Goal: Information Seeking & Learning: Learn about a topic

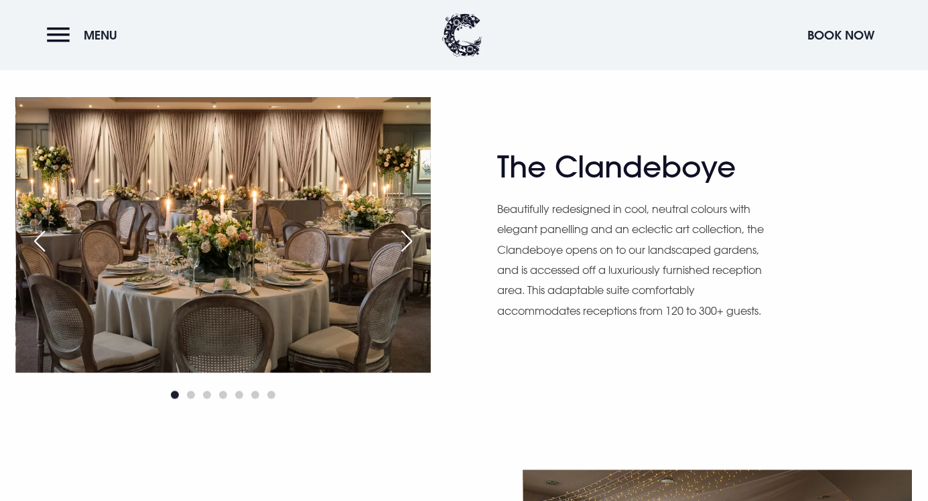
scroll to position [798, 0]
click at [417, 256] on div "Next slide" at bounding box center [406, 240] width 33 height 29
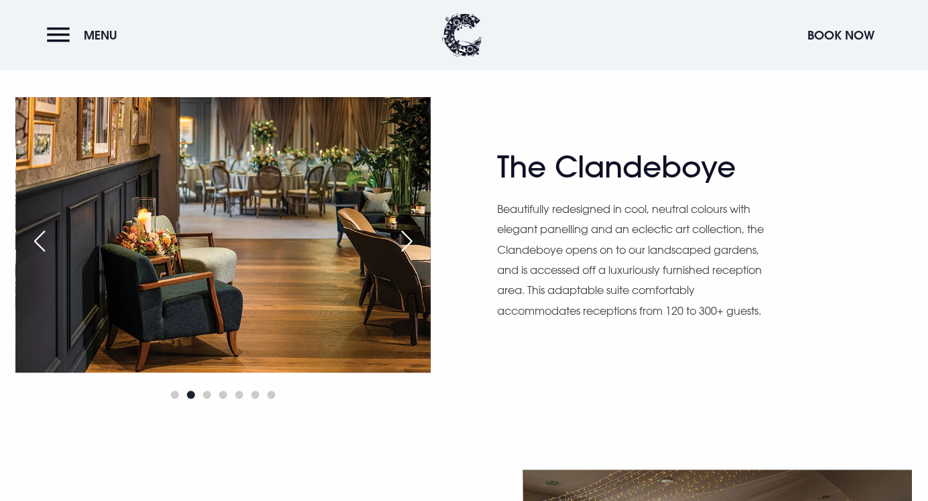
click at [406, 256] on div "Next slide" at bounding box center [406, 240] width 33 height 29
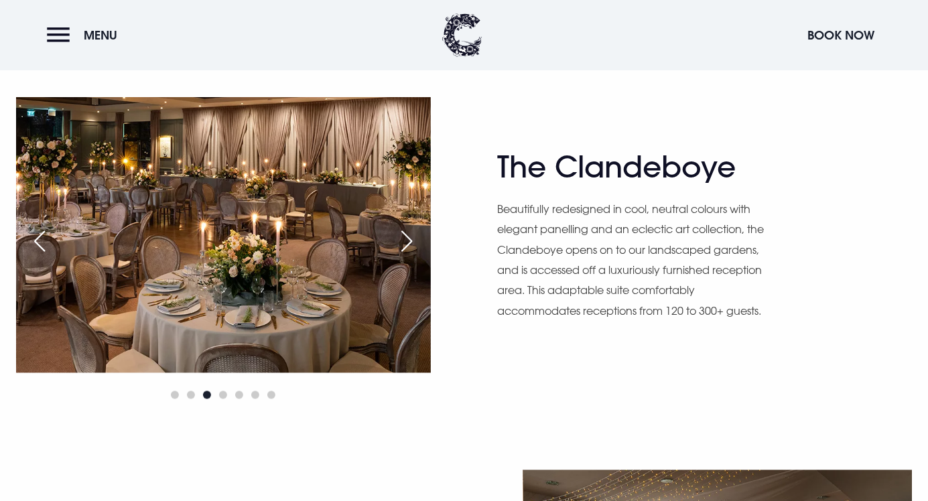
click at [413, 256] on div "Next slide" at bounding box center [406, 240] width 33 height 29
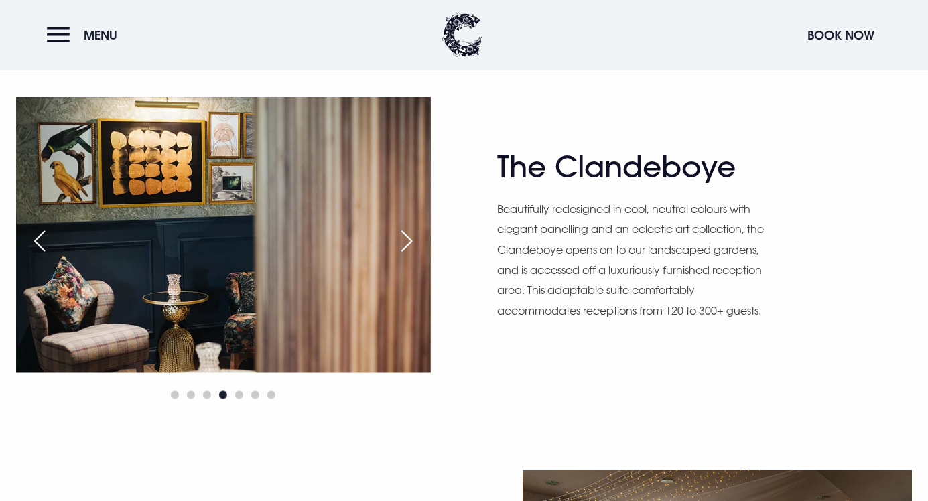
click at [414, 256] on div "Next slide" at bounding box center [406, 240] width 33 height 29
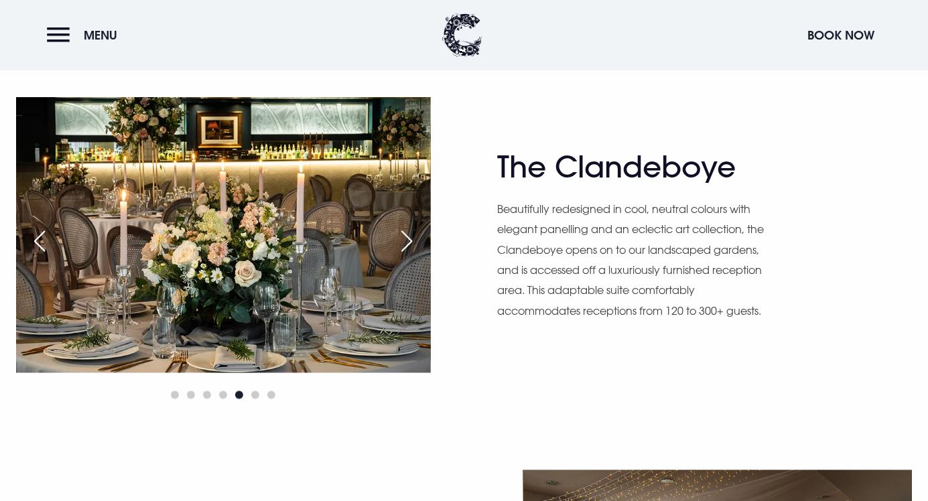
click at [414, 256] on div "Next slide" at bounding box center [406, 240] width 33 height 29
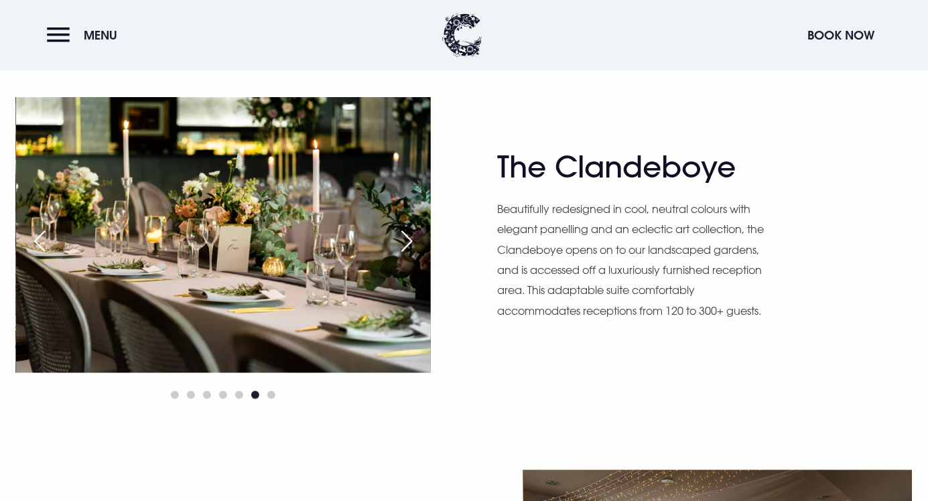
click at [414, 256] on div "Next slide" at bounding box center [406, 240] width 33 height 29
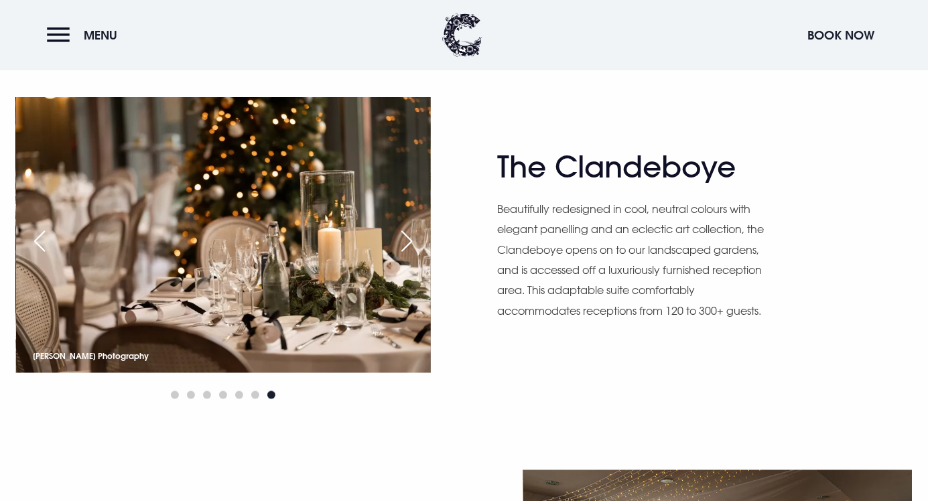
click at [409, 256] on div "Next slide" at bounding box center [406, 240] width 33 height 29
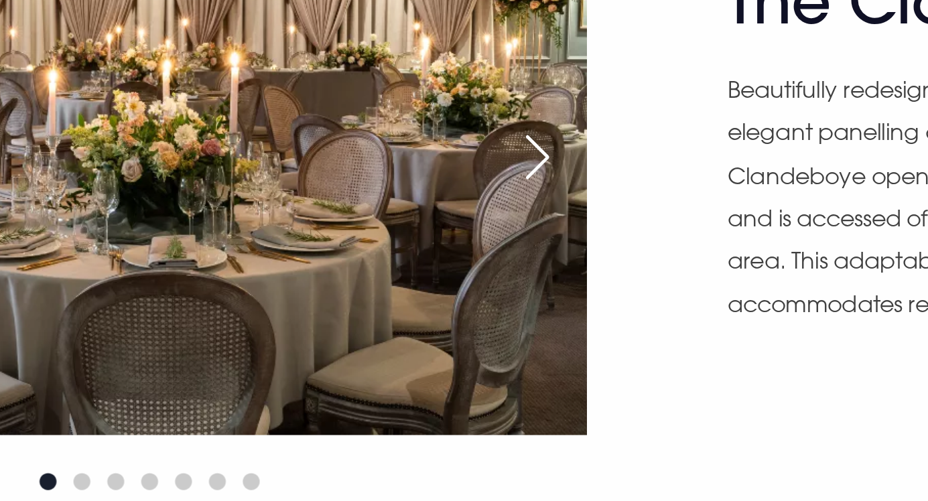
scroll to position [784, 0]
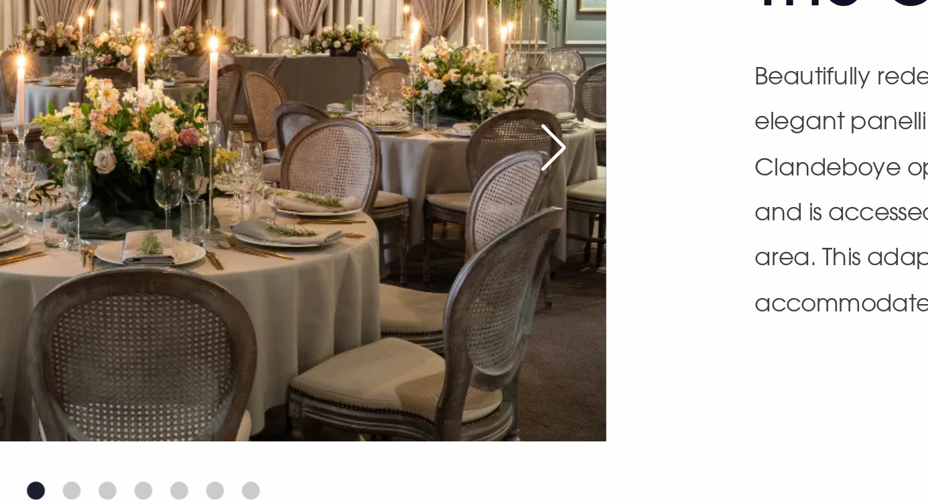
click at [396, 352] on img at bounding box center [223, 250] width 415 height 276
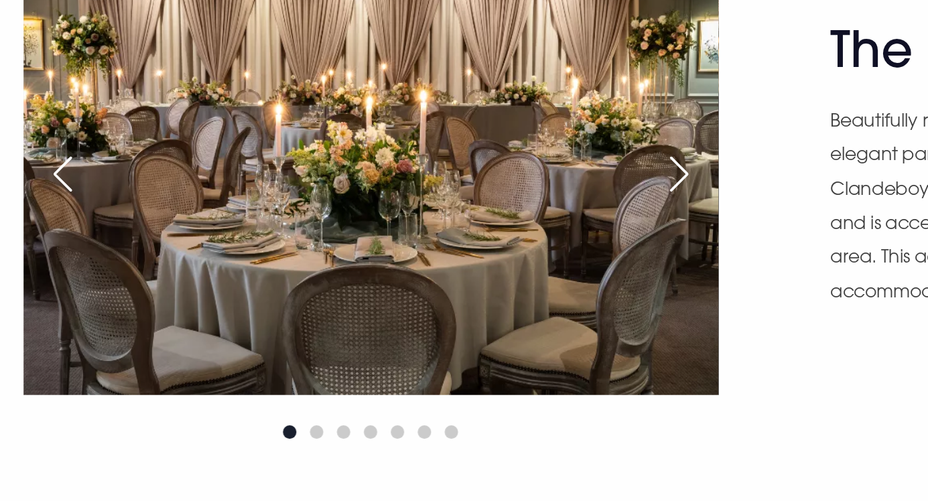
scroll to position [786, 0]
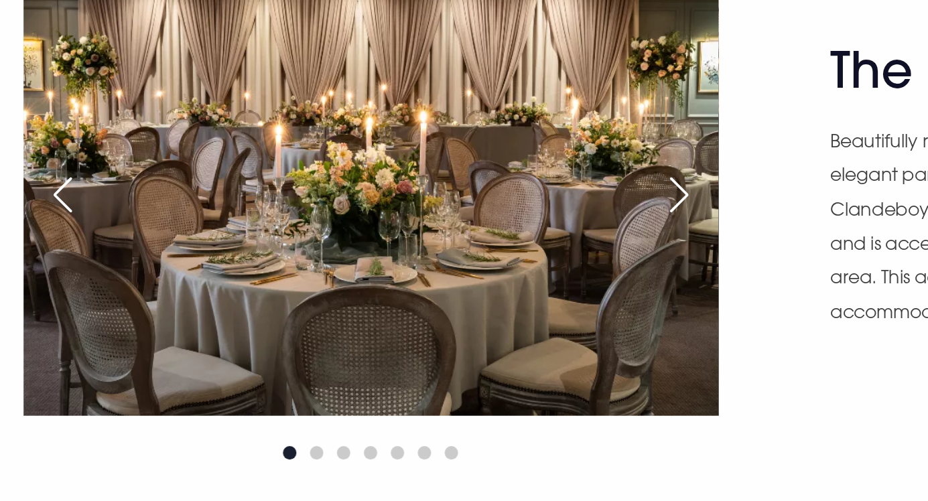
click at [407, 269] on div "Next slide" at bounding box center [406, 253] width 33 height 29
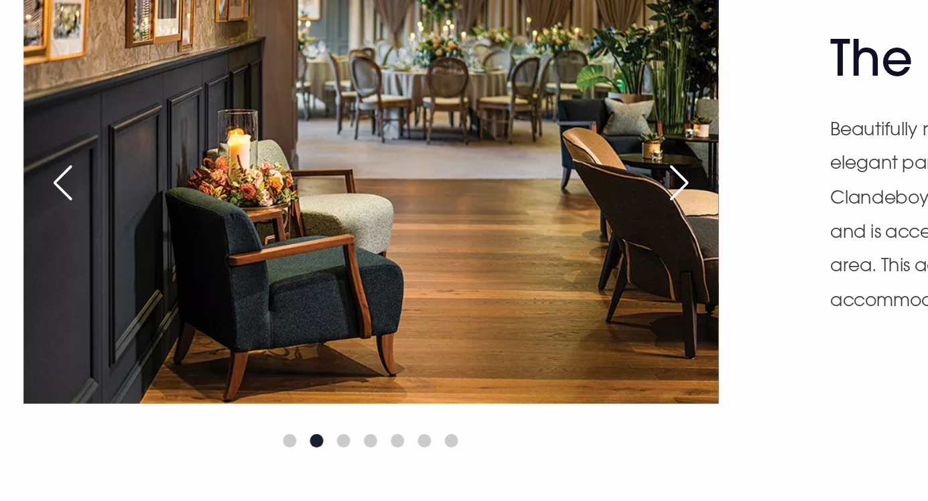
click at [411, 269] on div "Next slide" at bounding box center [406, 253] width 33 height 29
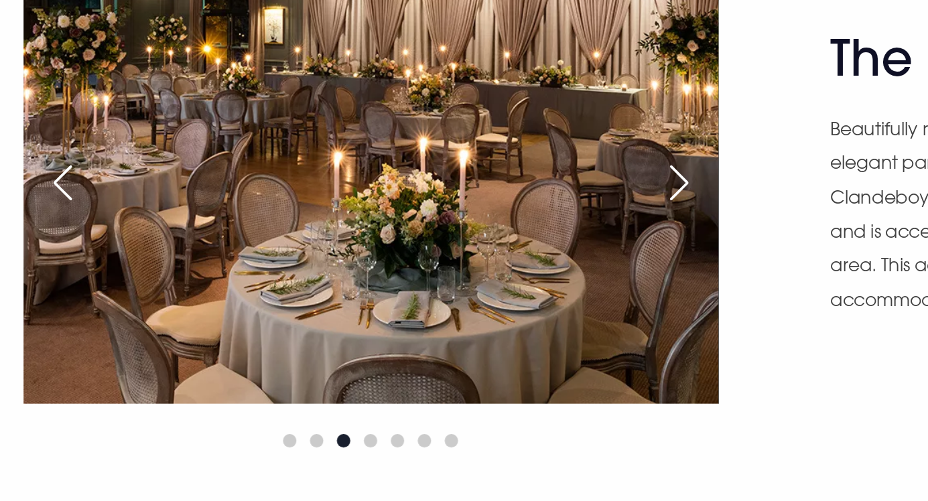
click at [407, 269] on div "Next slide" at bounding box center [406, 253] width 33 height 29
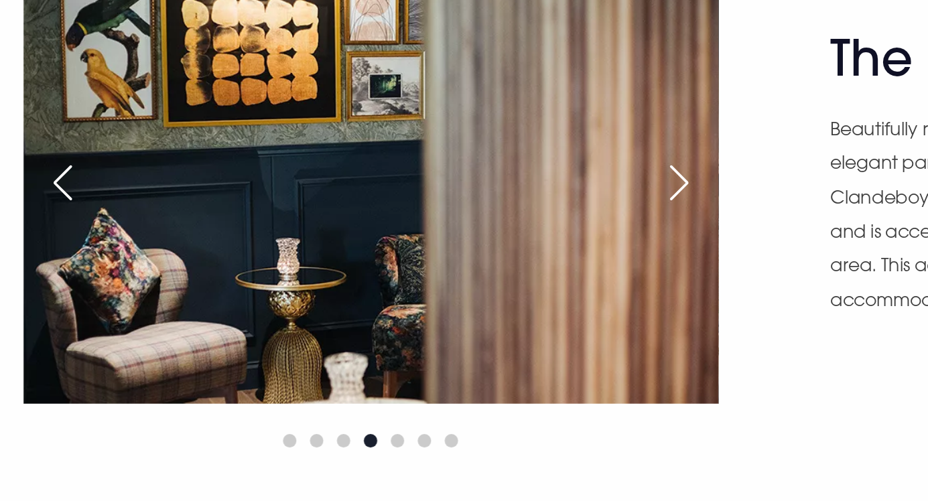
click at [407, 269] on div "Next slide" at bounding box center [406, 253] width 33 height 29
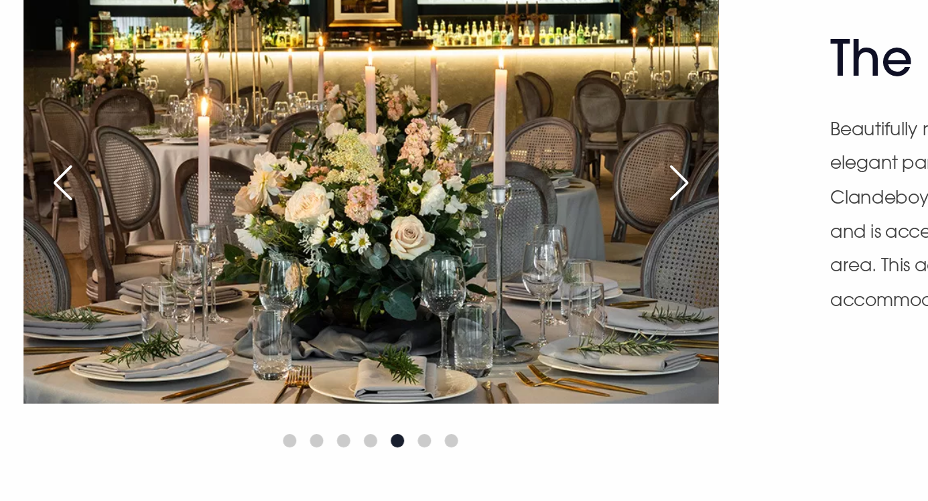
click at [405, 269] on div "Next slide" at bounding box center [406, 253] width 33 height 29
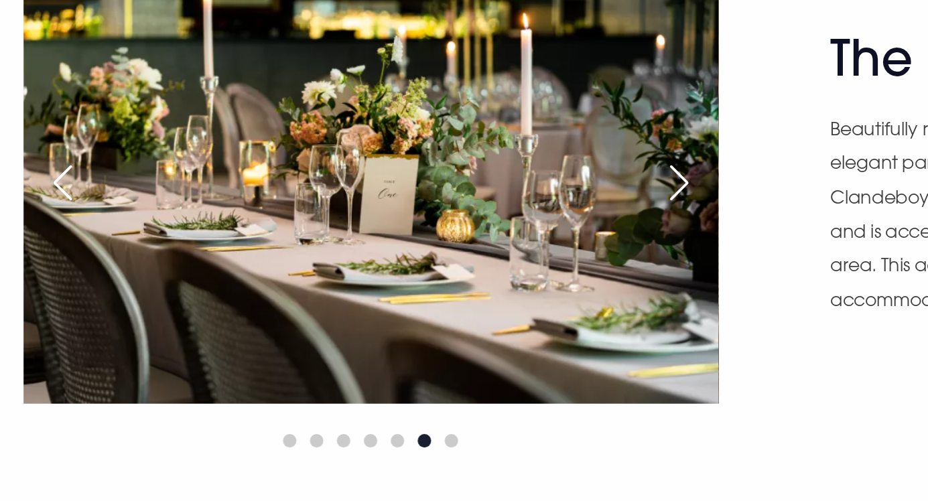
click at [413, 269] on div "Next slide" at bounding box center [406, 253] width 33 height 29
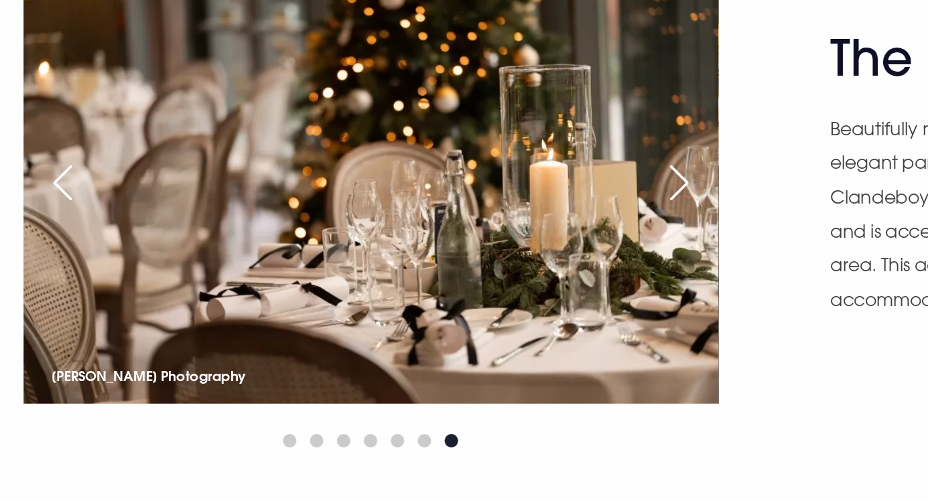
click at [411, 269] on div "Next slide" at bounding box center [406, 253] width 33 height 29
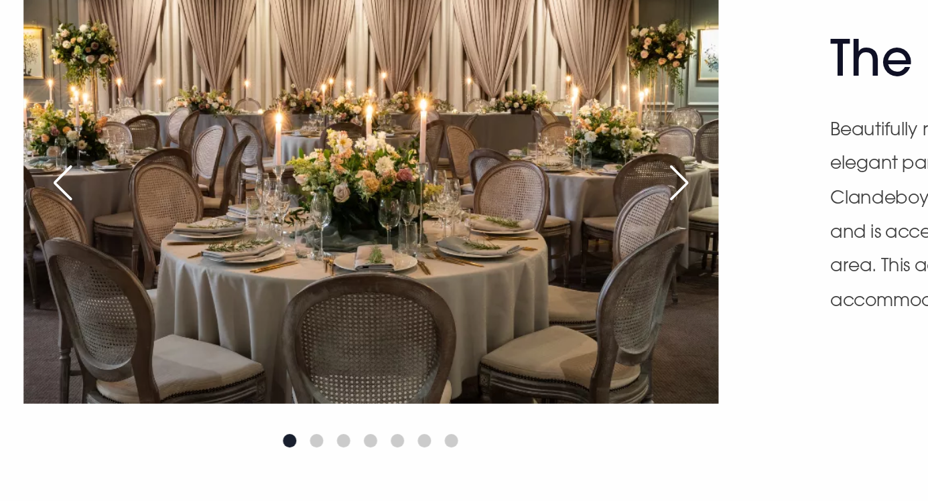
click at [409, 269] on div "Next slide" at bounding box center [406, 253] width 33 height 29
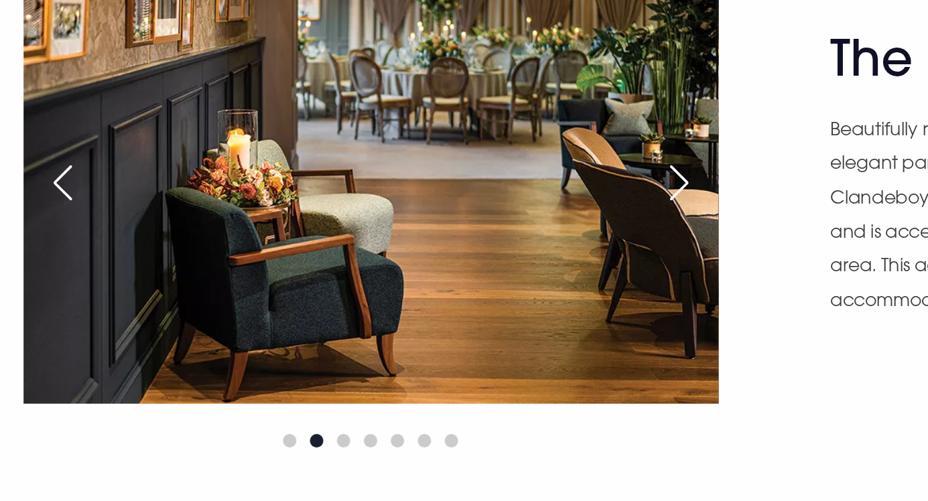
click at [412, 269] on div "Next slide" at bounding box center [406, 253] width 33 height 29
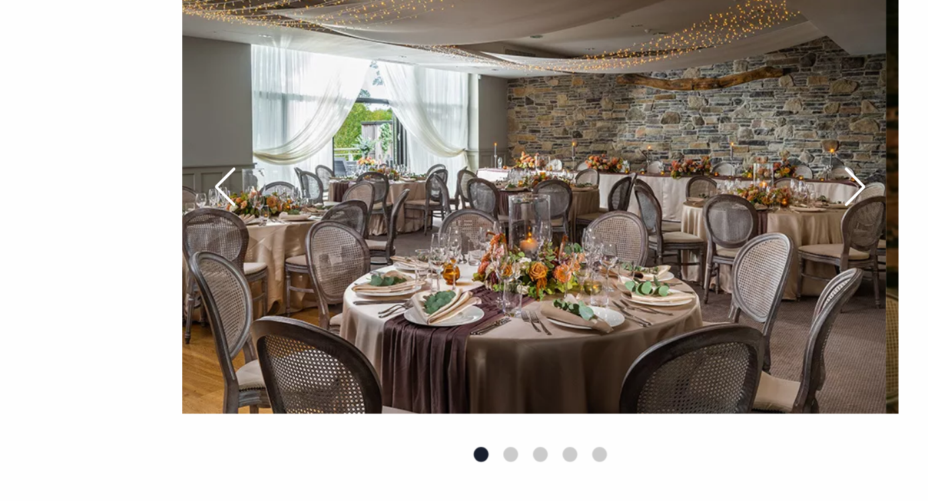
scroll to position [1137, 0]
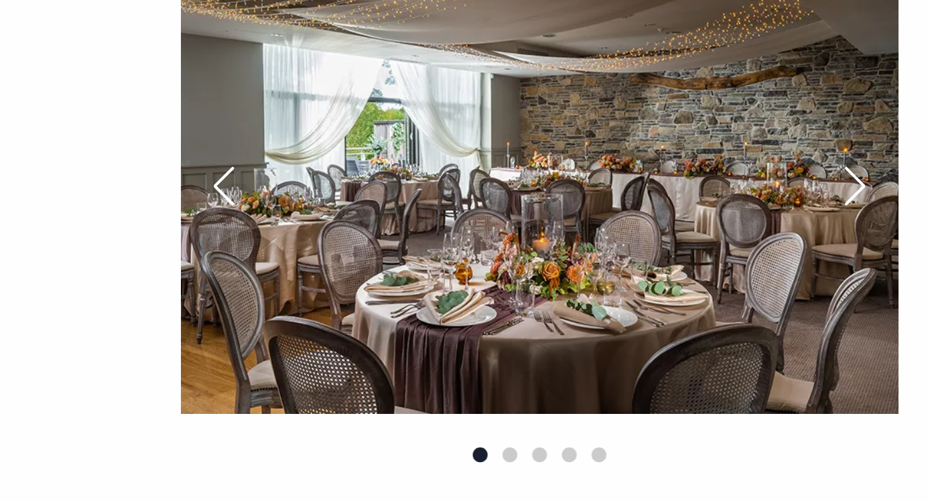
click at [892, 283] on div "Next slide" at bounding box center [887, 268] width 33 height 29
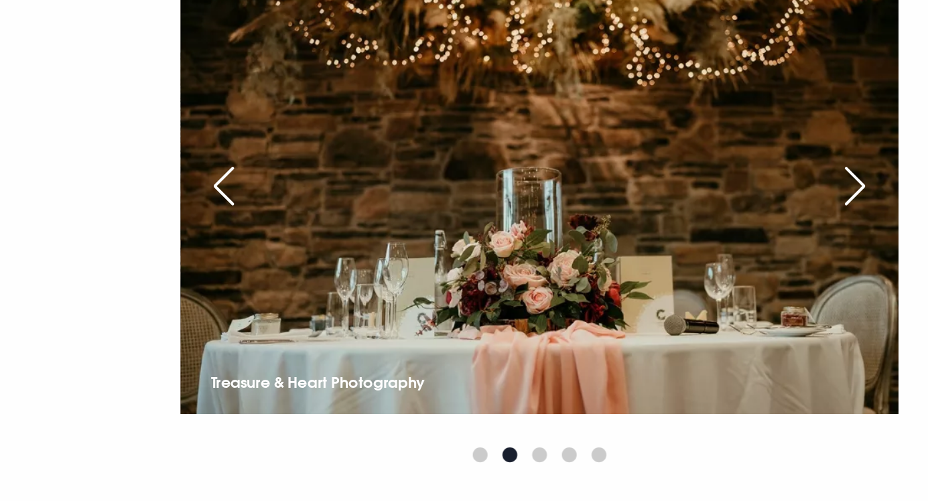
click at [895, 283] on div "Next slide" at bounding box center [887, 268] width 33 height 29
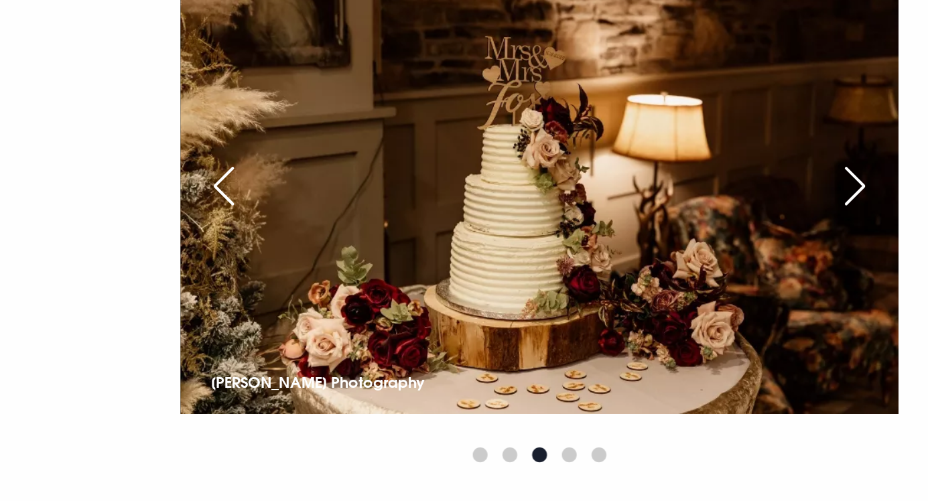
click at [895, 283] on div "Next slide" at bounding box center [887, 268] width 33 height 29
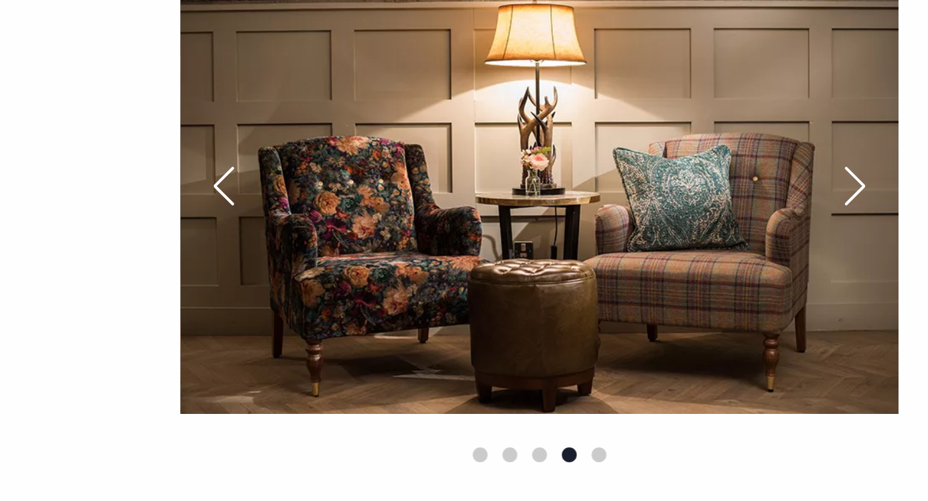
click at [896, 283] on div "Next slide" at bounding box center [887, 268] width 33 height 29
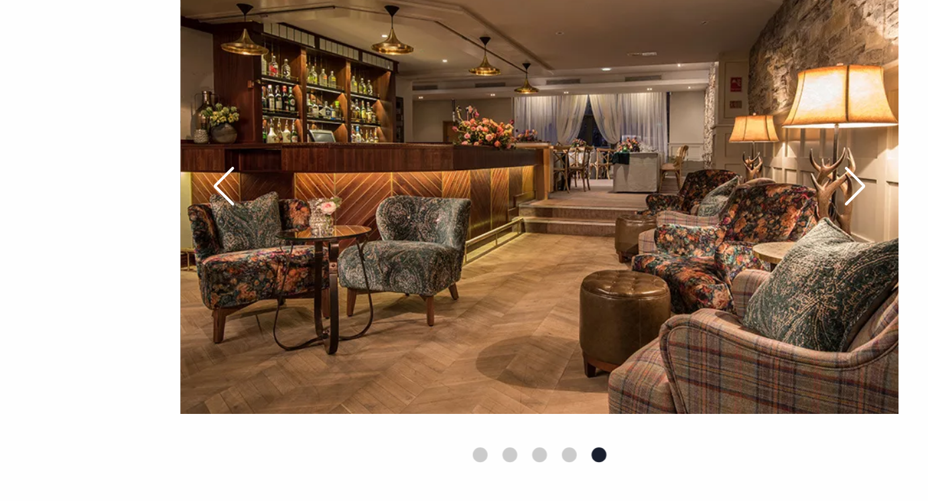
click at [893, 283] on div "Next slide" at bounding box center [887, 268] width 33 height 29
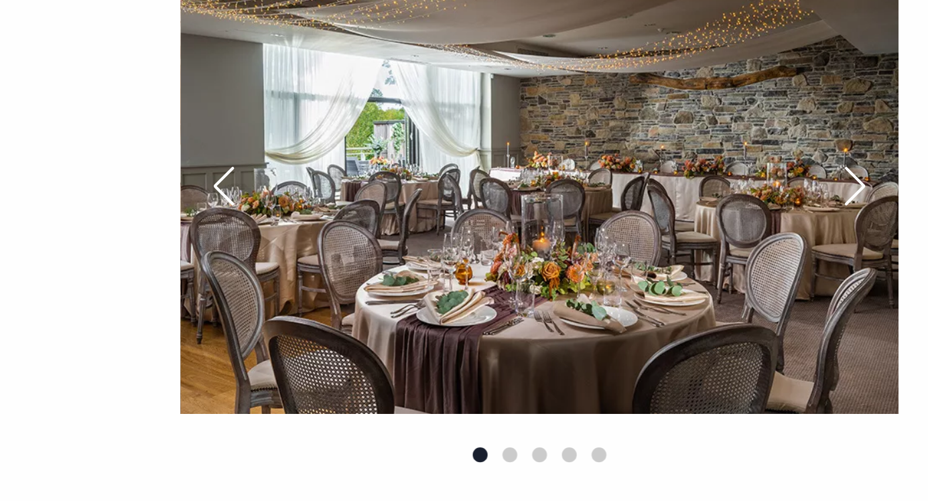
click at [893, 283] on div "Next slide" at bounding box center [887, 268] width 33 height 29
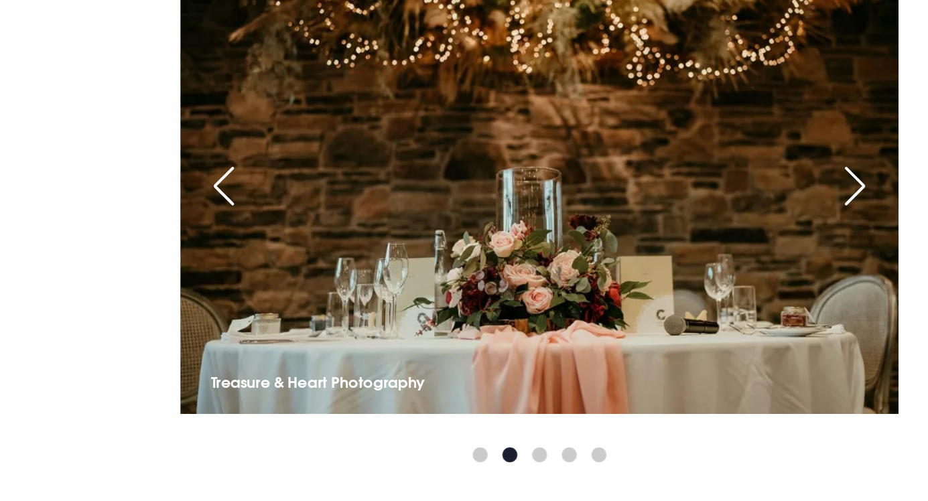
click at [549, 283] on div "Previous slide" at bounding box center [546, 268] width 33 height 29
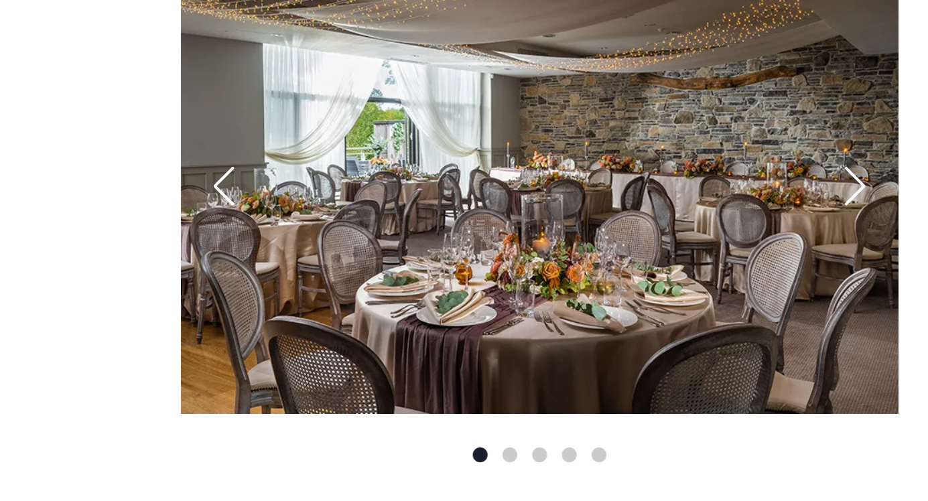
click at [890, 283] on div "Next slide" at bounding box center [887, 268] width 33 height 29
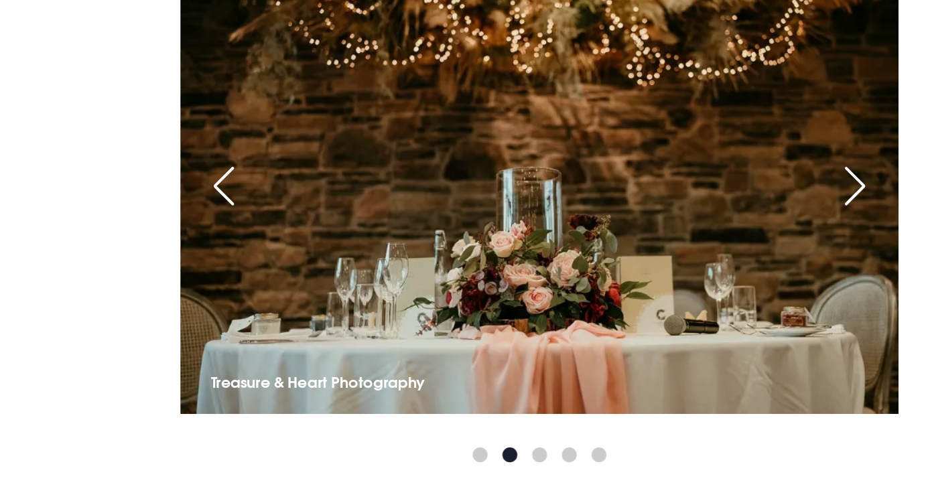
click at [886, 283] on div "Next slide" at bounding box center [887, 268] width 33 height 29
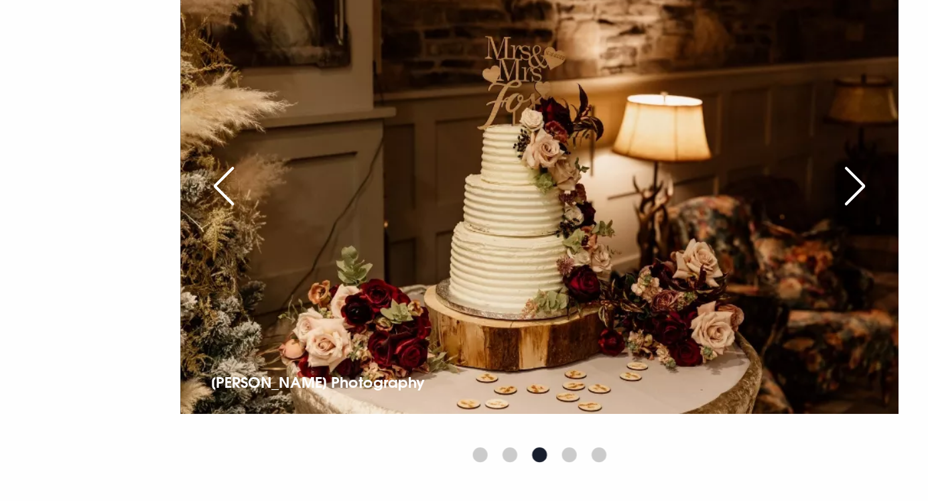
click at [889, 283] on div "Next slide" at bounding box center [887, 268] width 33 height 29
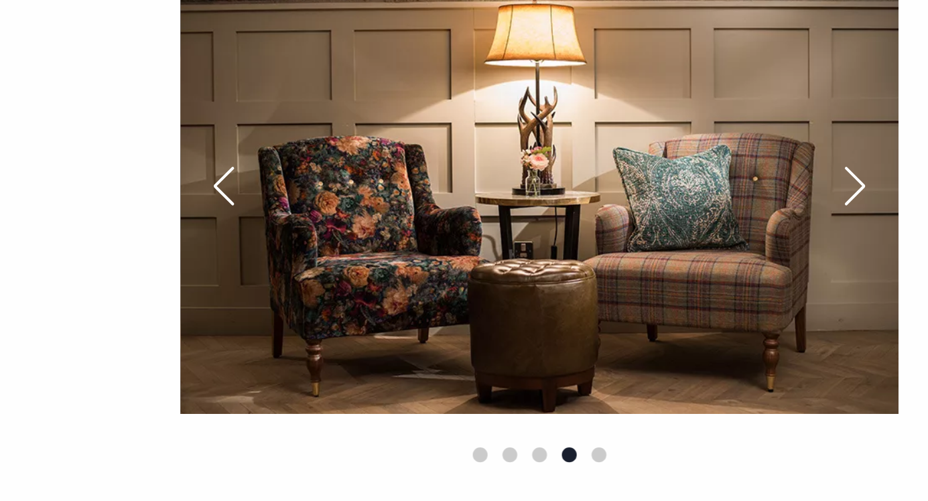
click at [897, 283] on div "Next slide" at bounding box center [887, 268] width 33 height 29
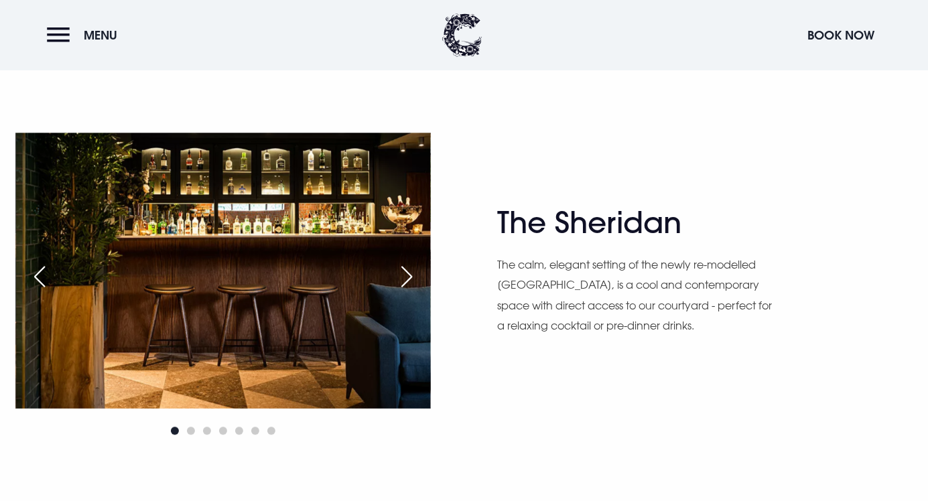
click at [213, 230] on img at bounding box center [223, 271] width 415 height 276
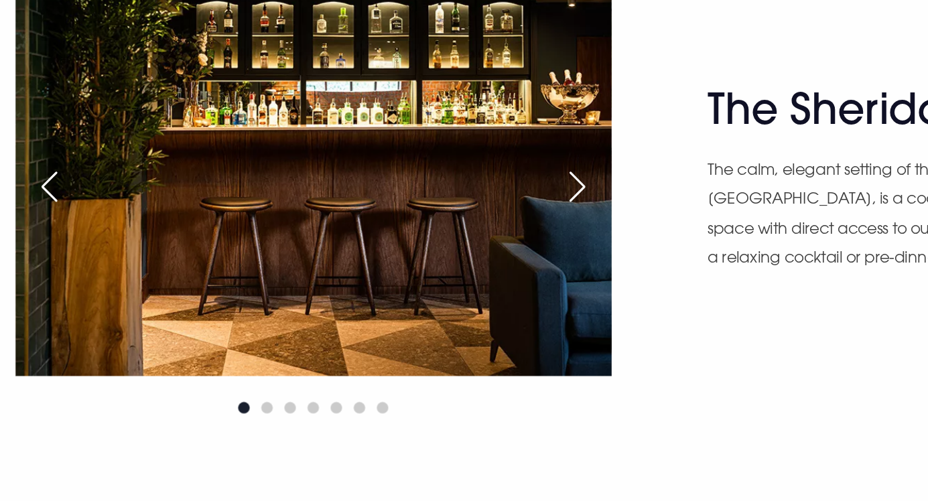
scroll to position [1502, 0]
click at [392, 283] on div "Next slide" at bounding box center [406, 267] width 33 height 29
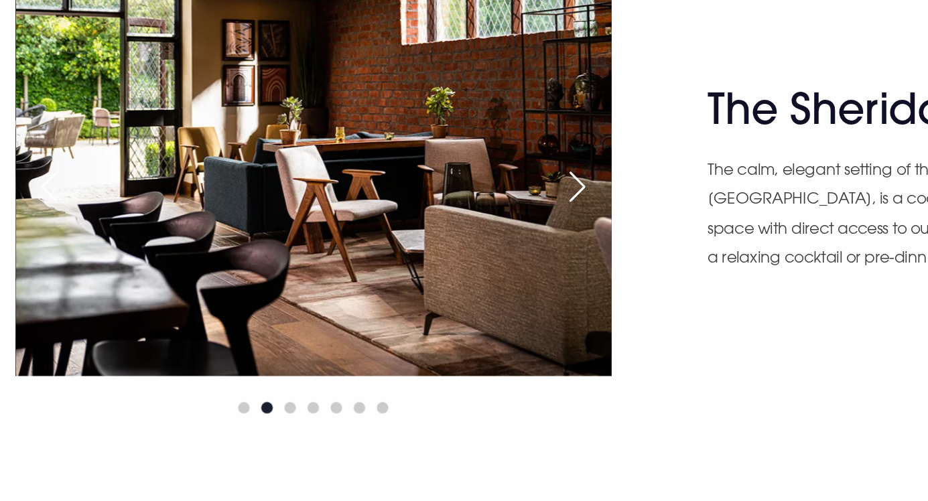
click at [404, 283] on div "Next slide" at bounding box center [406, 267] width 33 height 29
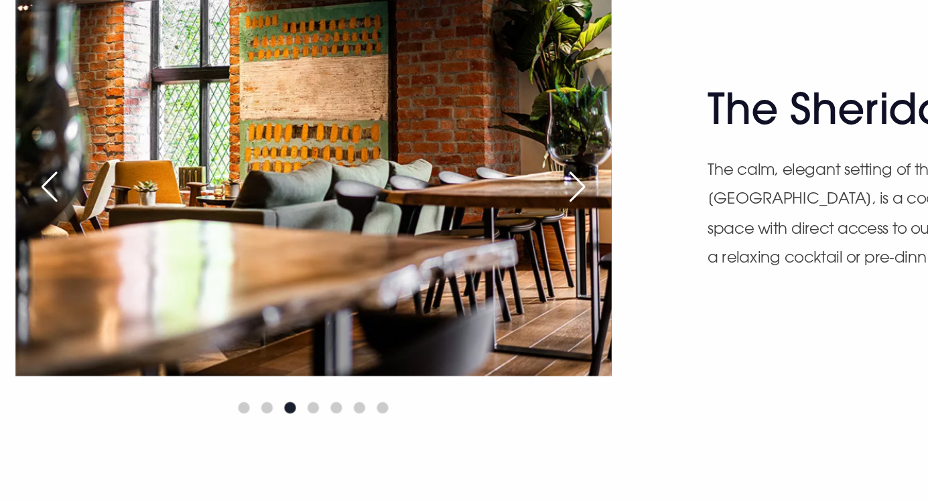
click at [400, 283] on div "Next slide" at bounding box center [406, 267] width 33 height 29
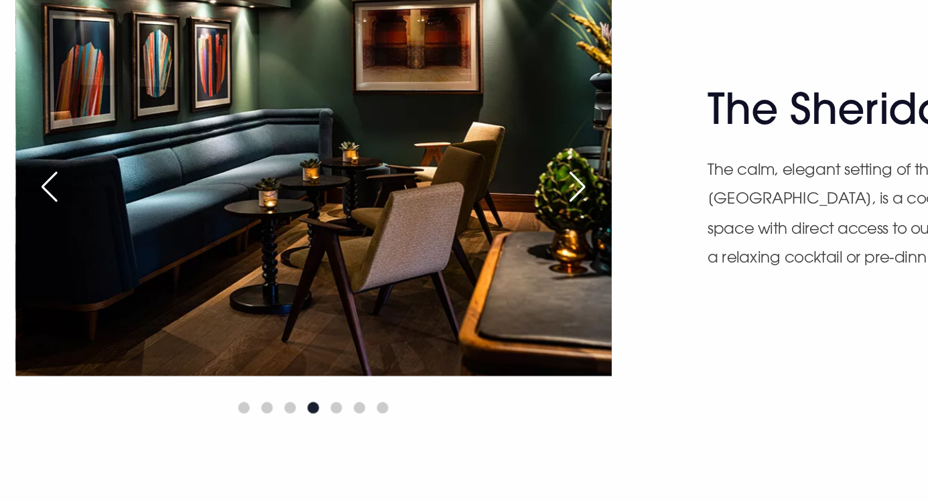
click at [413, 283] on div "Next slide" at bounding box center [406, 267] width 33 height 29
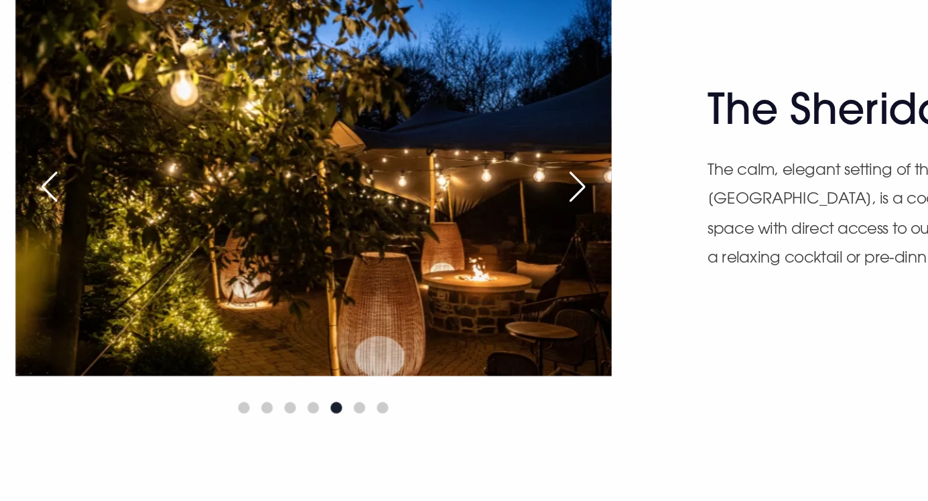
click at [409, 283] on div "Next slide" at bounding box center [406, 267] width 33 height 29
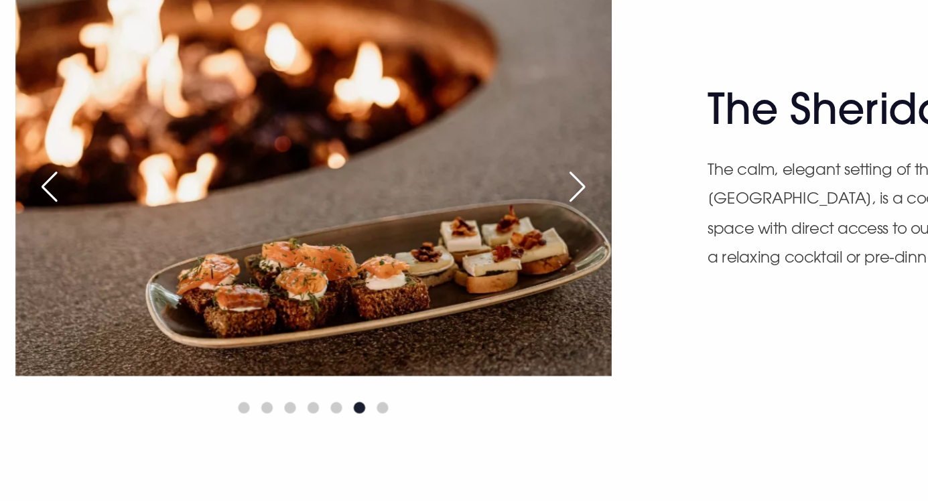
click at [404, 283] on div "Next slide" at bounding box center [406, 267] width 33 height 29
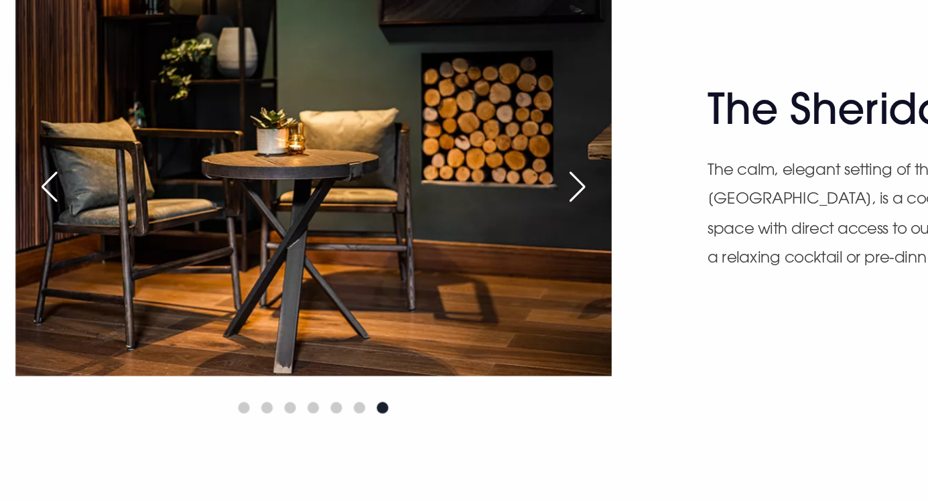
click at [400, 283] on div "Next slide" at bounding box center [406, 267] width 33 height 29
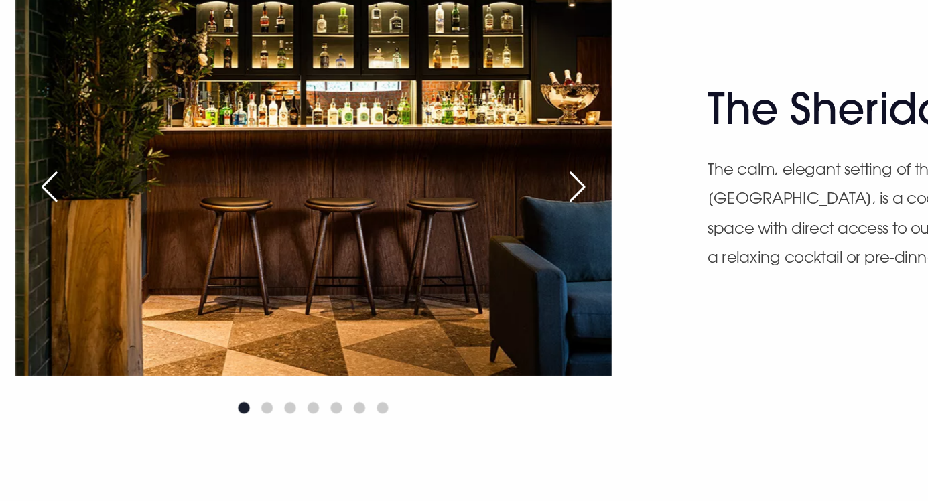
click at [422, 283] on div "Next slide" at bounding box center [406, 267] width 33 height 29
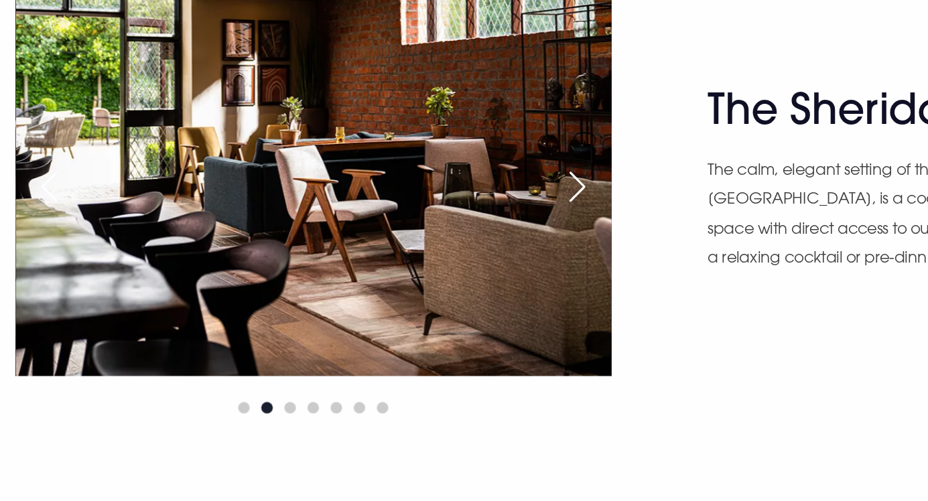
click at [408, 283] on div "Next slide" at bounding box center [406, 267] width 33 height 29
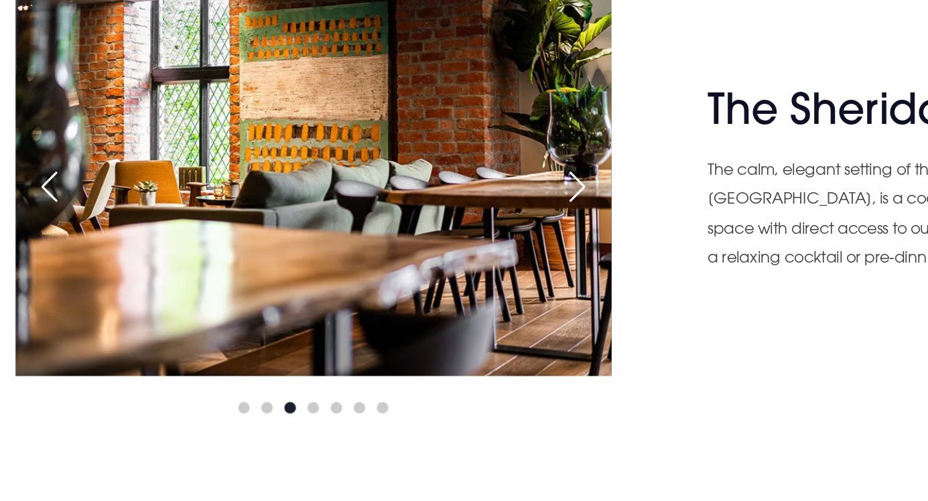
click at [411, 283] on div "Next slide" at bounding box center [406, 267] width 33 height 29
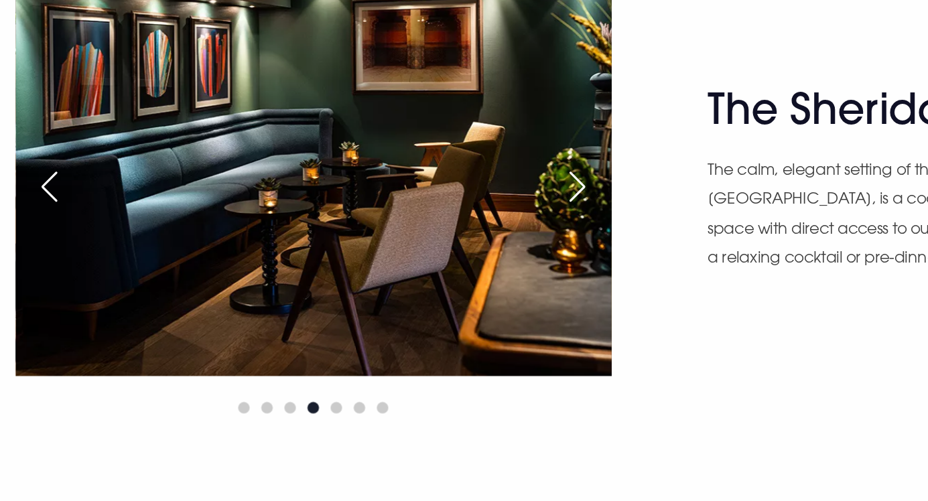
click at [407, 283] on div "Next slide" at bounding box center [406, 267] width 33 height 29
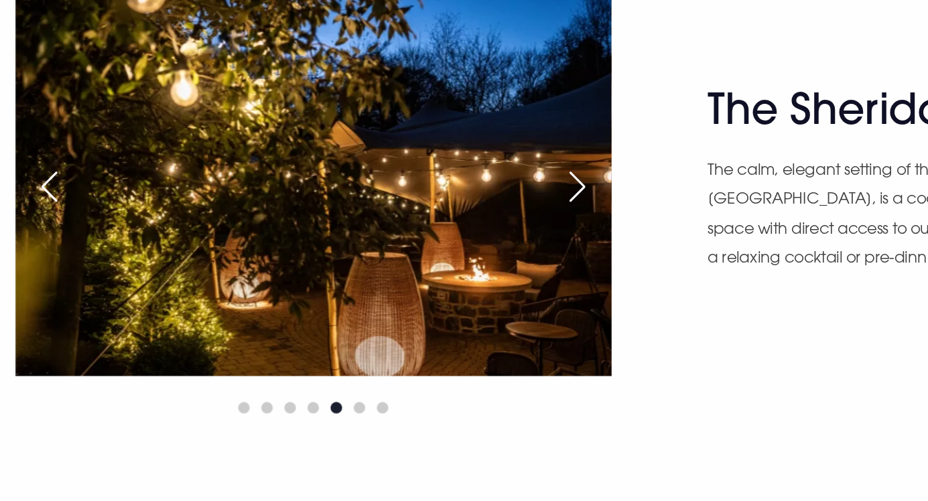
click at [408, 283] on div "Next slide" at bounding box center [406, 267] width 33 height 29
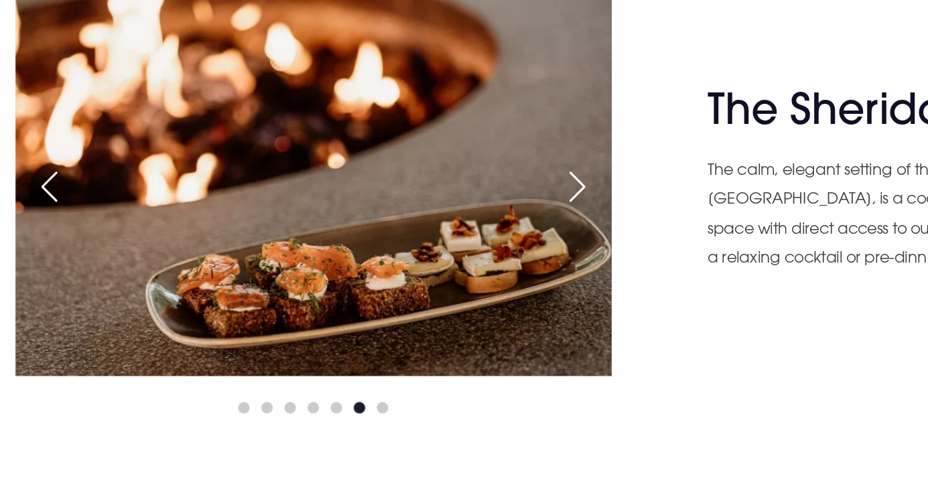
click at [411, 283] on div "Next slide" at bounding box center [406, 267] width 33 height 29
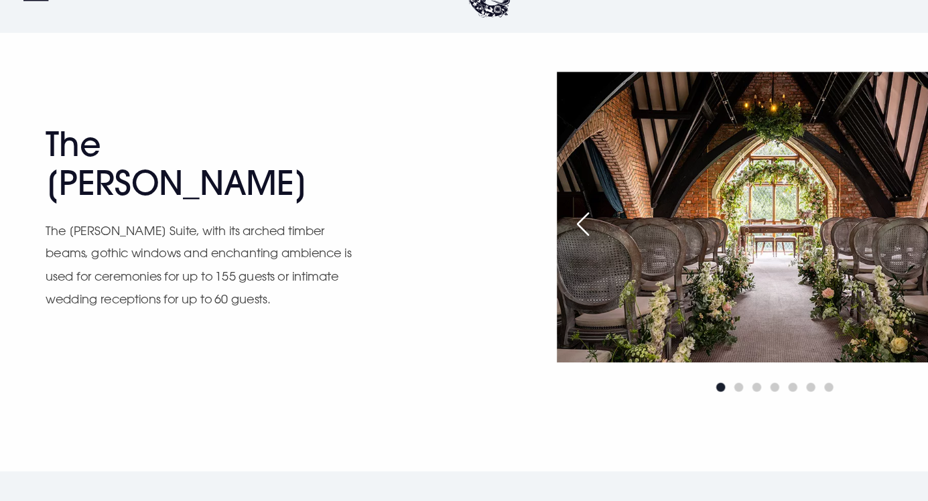
scroll to position [1893, 0]
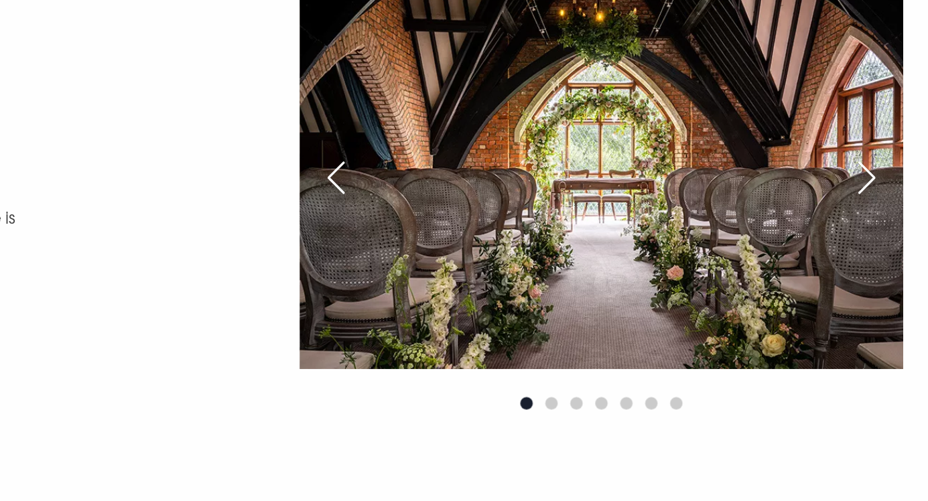
click at [887, 256] on div "Next slide" at bounding box center [887, 240] width 33 height 29
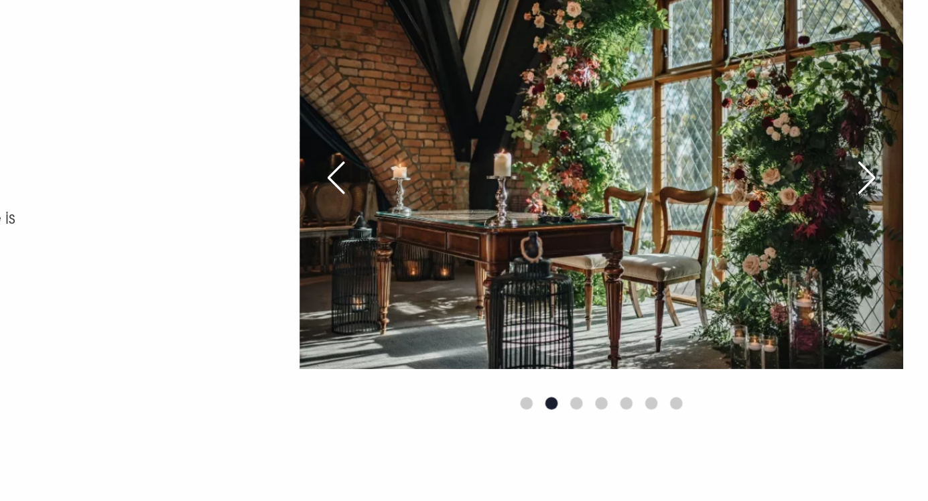
click at [893, 256] on div "Next slide" at bounding box center [887, 240] width 33 height 29
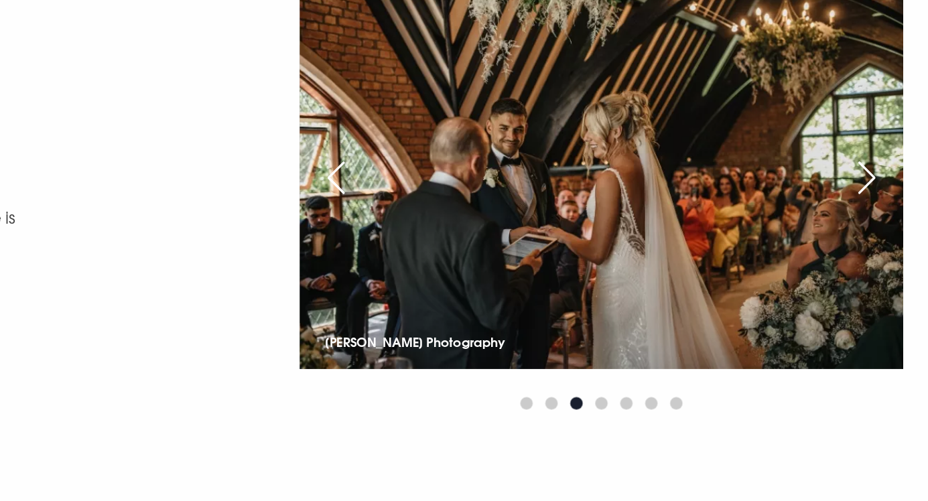
click at [892, 256] on div "Next slide" at bounding box center [887, 240] width 33 height 29
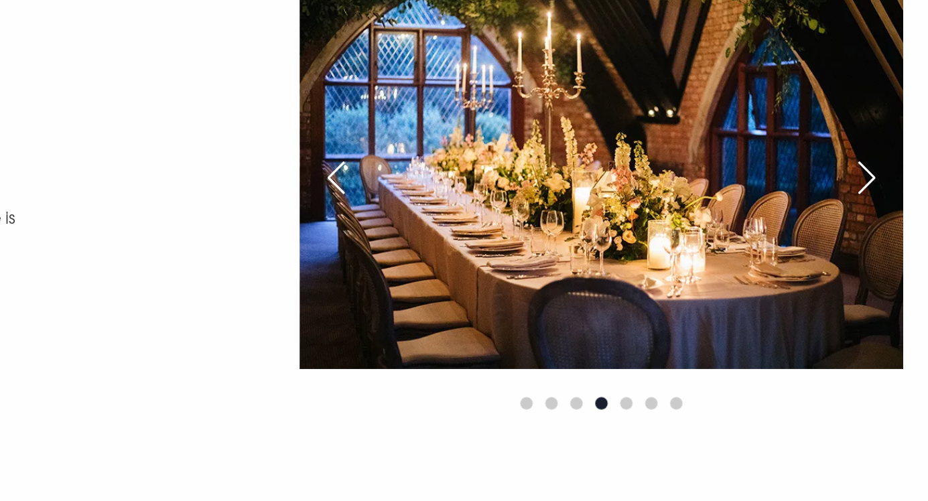
click at [892, 256] on div "Next slide" at bounding box center [887, 240] width 33 height 29
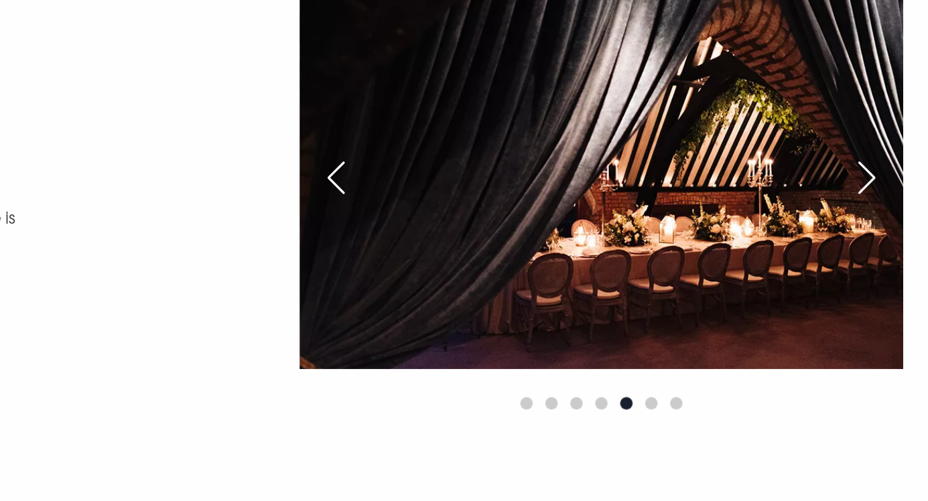
click at [892, 256] on div "Next slide" at bounding box center [887, 240] width 33 height 29
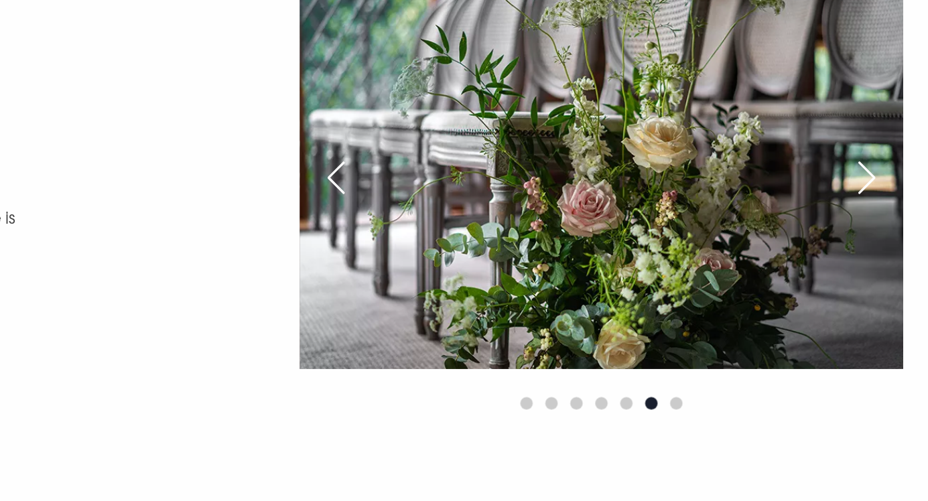
click at [895, 256] on div "Next slide" at bounding box center [887, 240] width 33 height 29
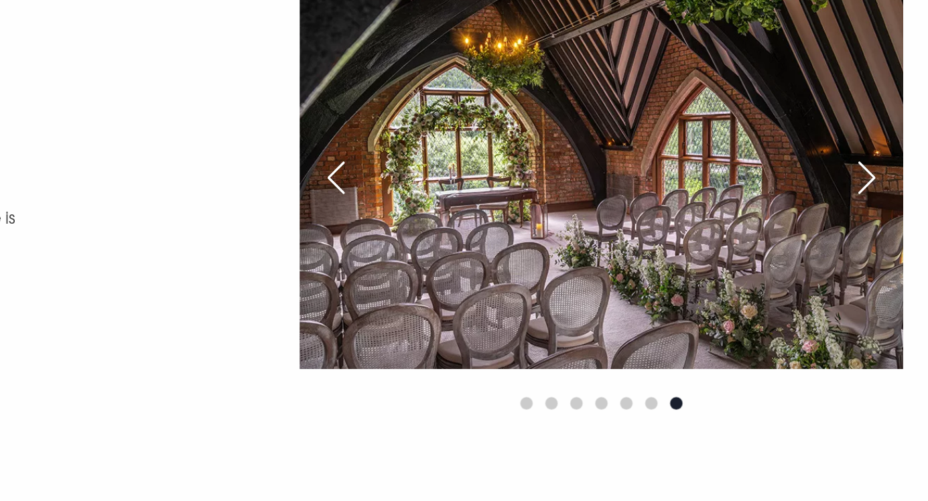
click at [883, 256] on div "Next slide" at bounding box center [887, 240] width 33 height 29
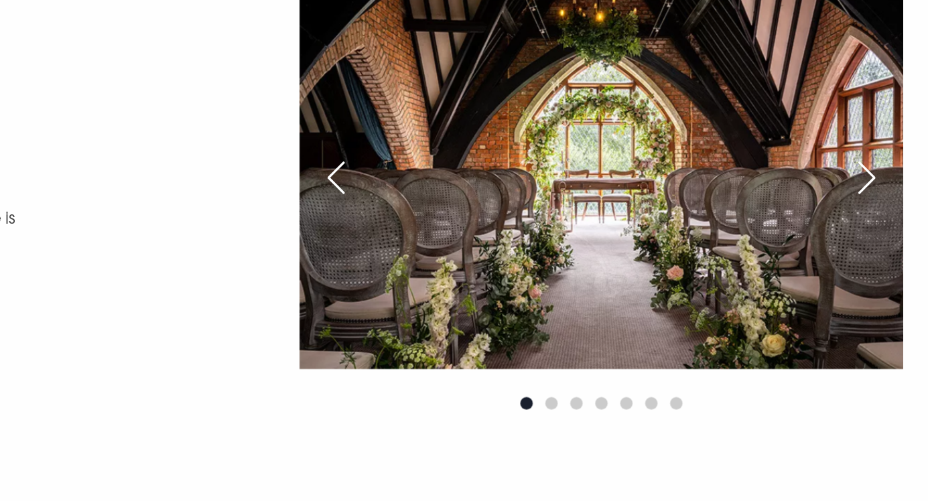
click at [898, 256] on div "Next slide" at bounding box center [887, 240] width 33 height 29
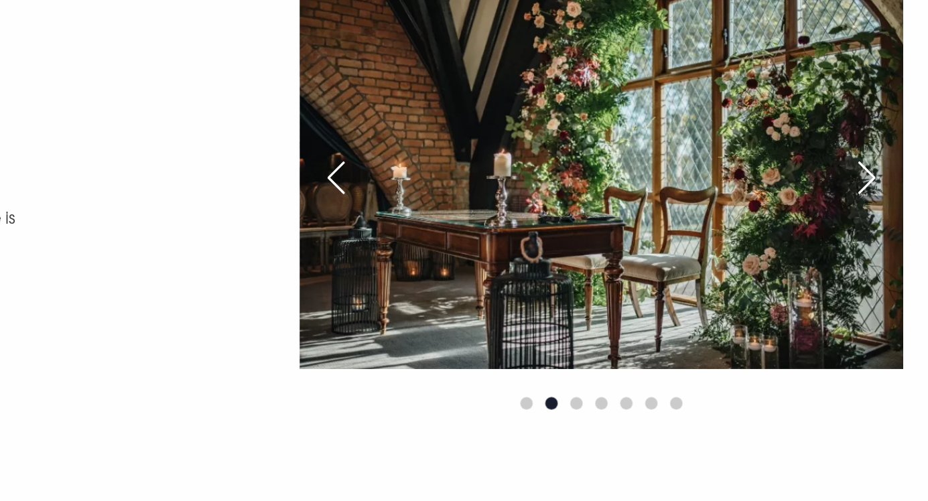
click at [895, 256] on div "Next slide" at bounding box center [887, 240] width 33 height 29
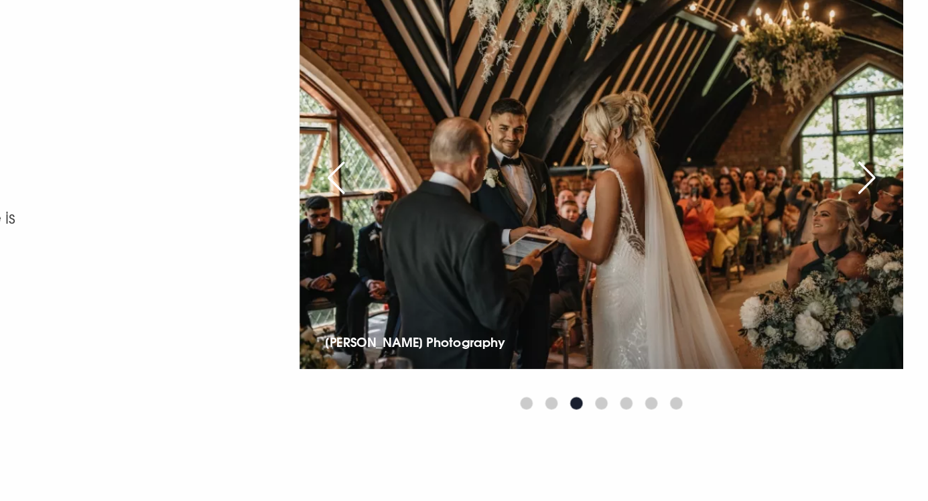
click at [889, 256] on div "Next slide" at bounding box center [887, 240] width 33 height 29
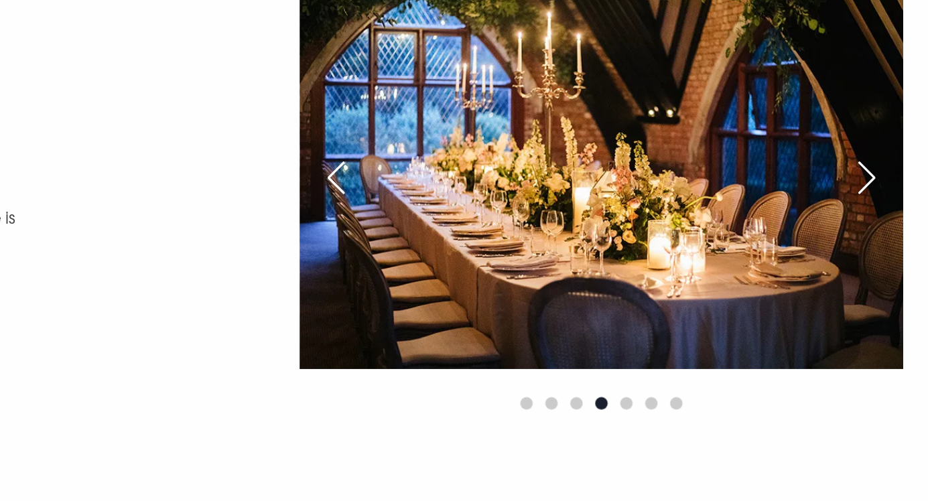
click at [887, 256] on div "Next slide" at bounding box center [887, 240] width 33 height 29
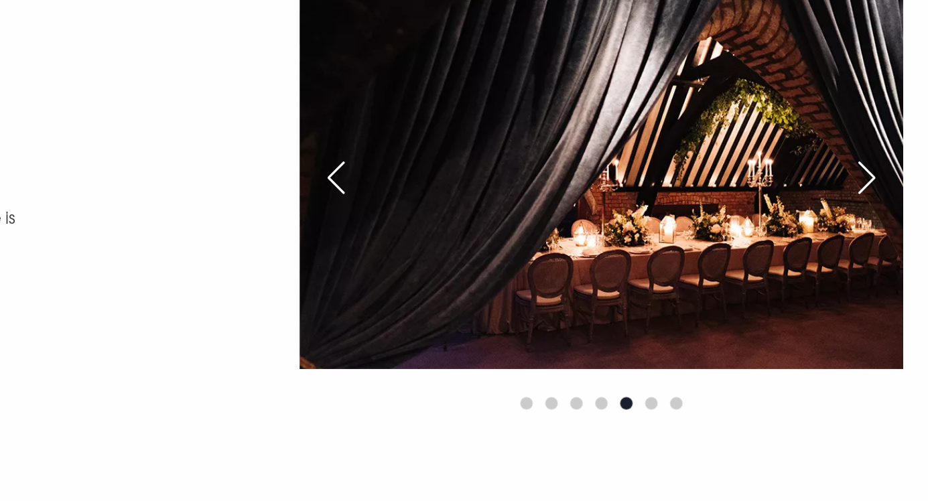
click at [889, 256] on div "Next slide" at bounding box center [887, 240] width 33 height 29
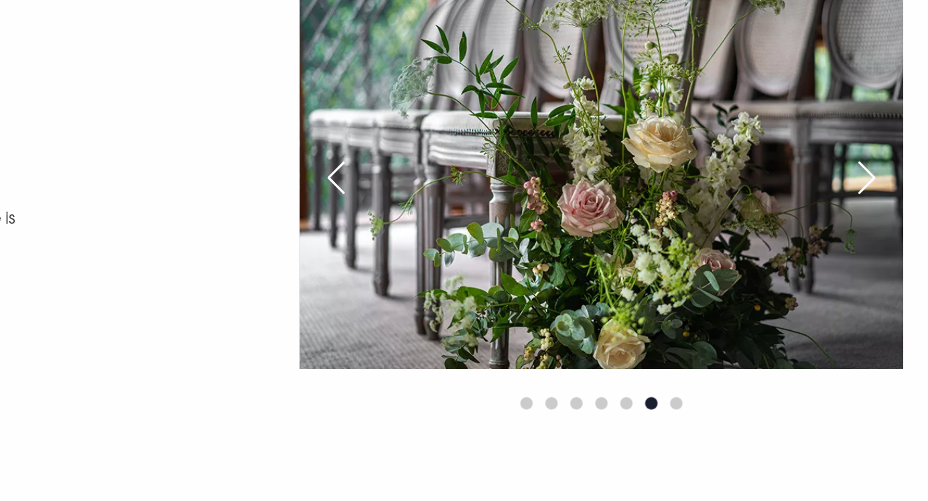
click at [889, 256] on div "Next slide" at bounding box center [887, 240] width 33 height 29
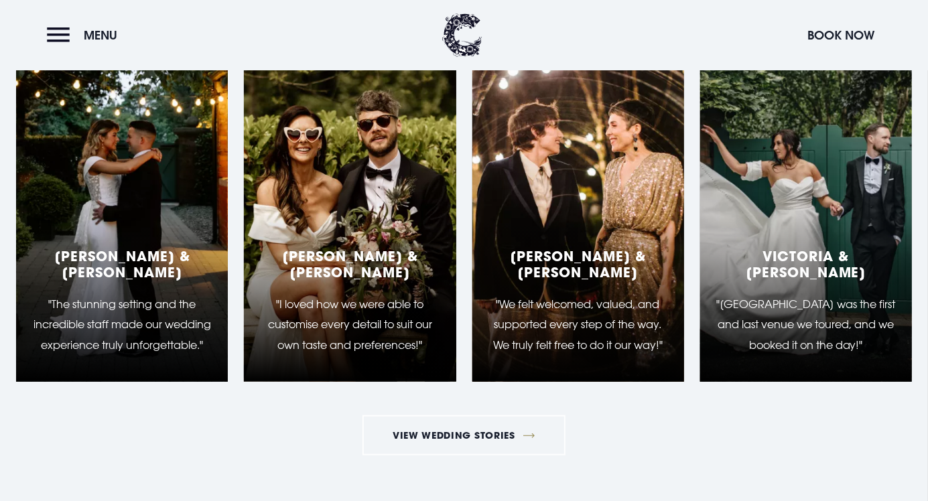
scroll to position [2465, 0]
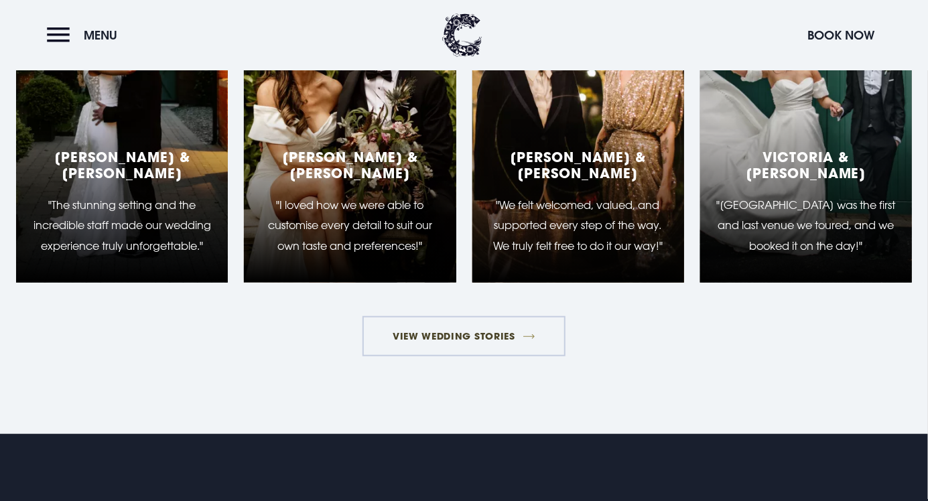
click at [475, 356] on link "View Wedding Stories" at bounding box center [464, 336] width 204 height 40
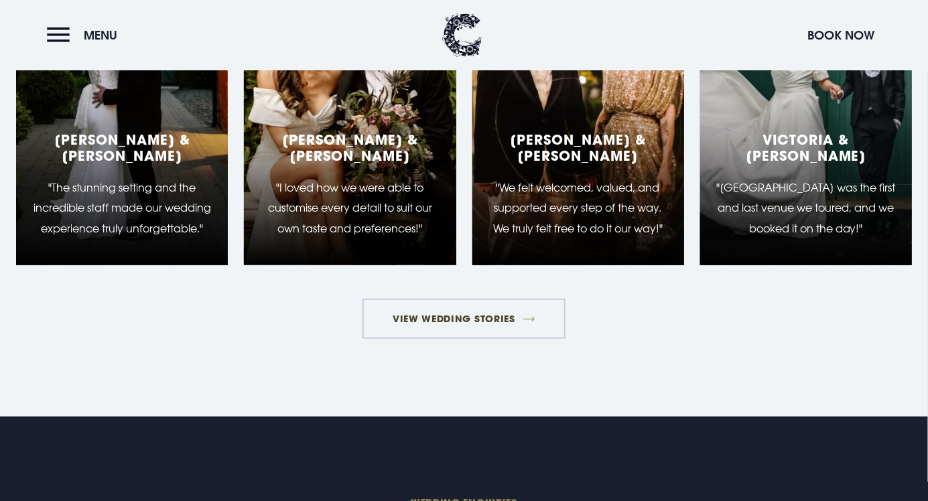
scroll to position [2607, 0]
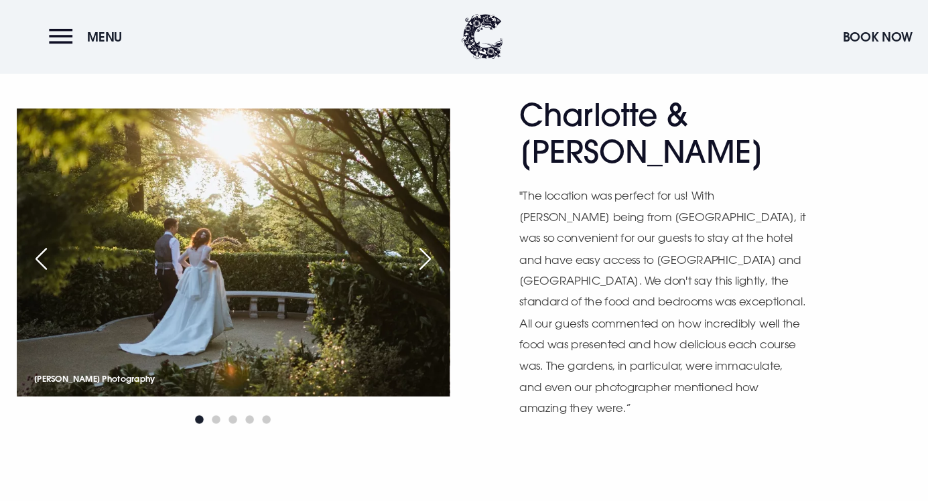
scroll to position [670, 0]
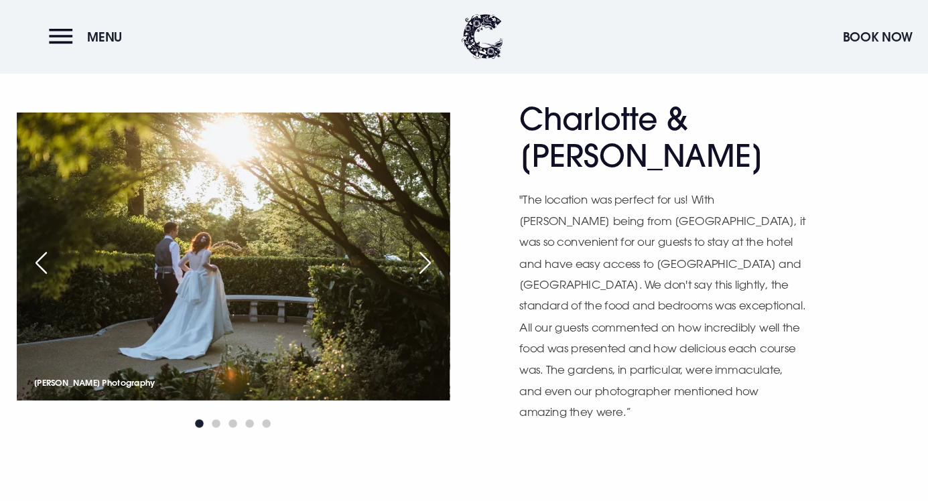
click at [411, 264] on img at bounding box center [223, 246] width 415 height 276
click at [410, 240] on div "Next slide" at bounding box center [406, 251] width 33 height 29
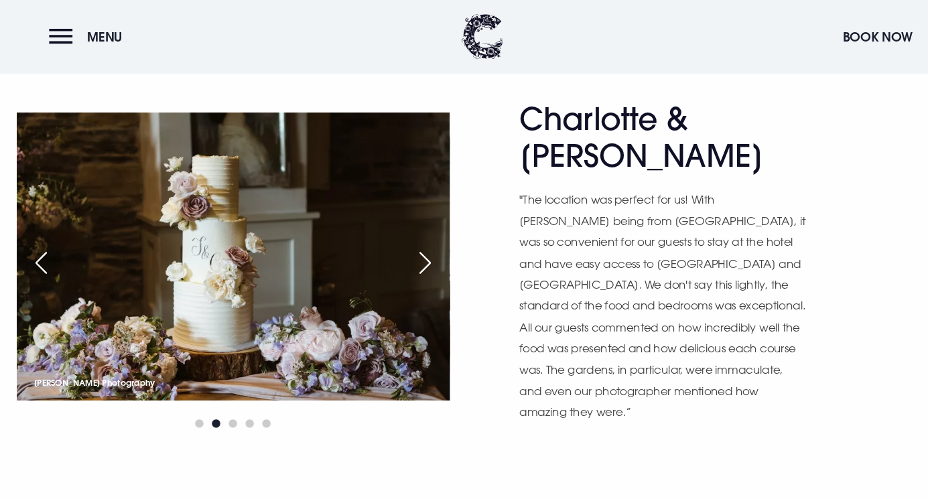
click at [412, 244] on div "Next slide" at bounding box center [406, 251] width 33 height 29
click at [414, 253] on div "Next slide" at bounding box center [406, 251] width 33 height 29
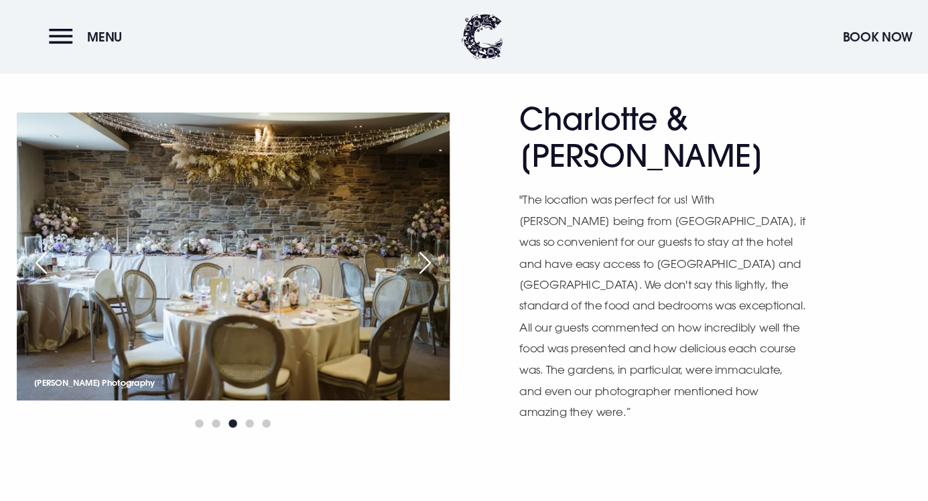
click at [390, 259] on img at bounding box center [223, 246] width 415 height 276
click at [404, 244] on div "Next slide" at bounding box center [406, 251] width 33 height 29
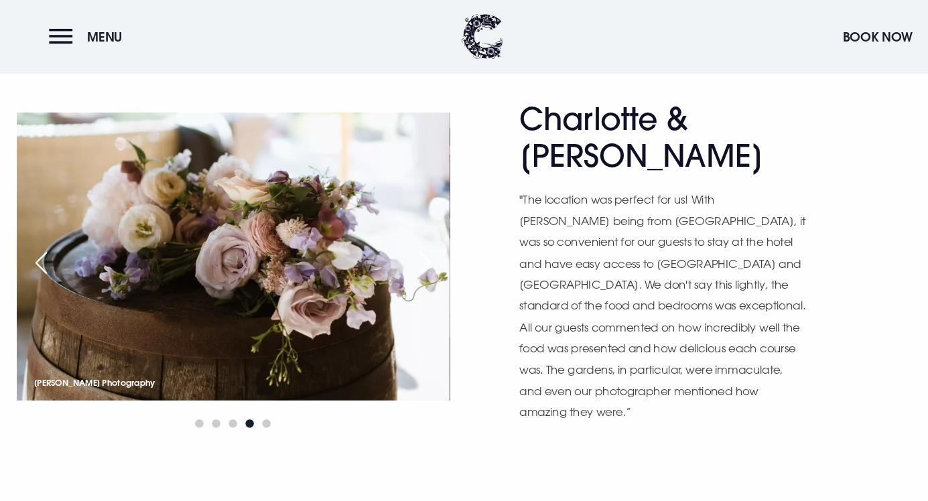
click at [406, 245] on div "Next slide" at bounding box center [406, 251] width 33 height 29
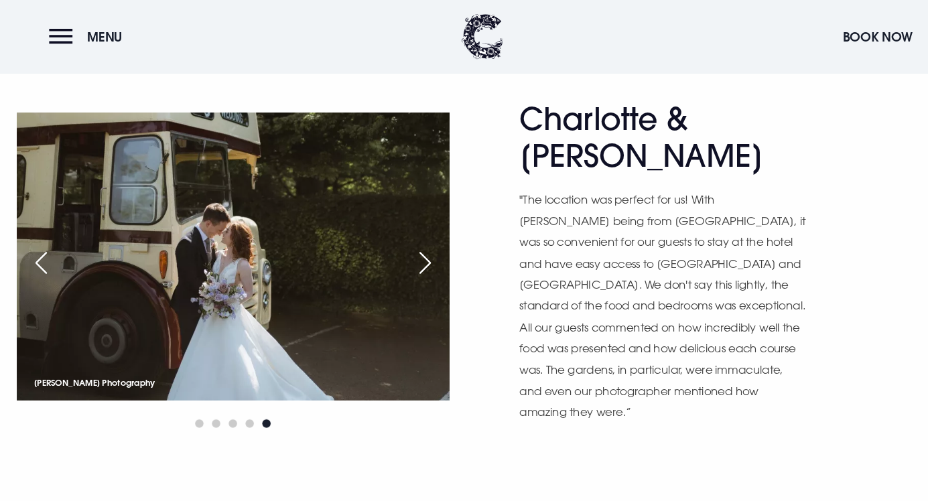
click at [407, 239] on div "Next slide" at bounding box center [406, 251] width 33 height 29
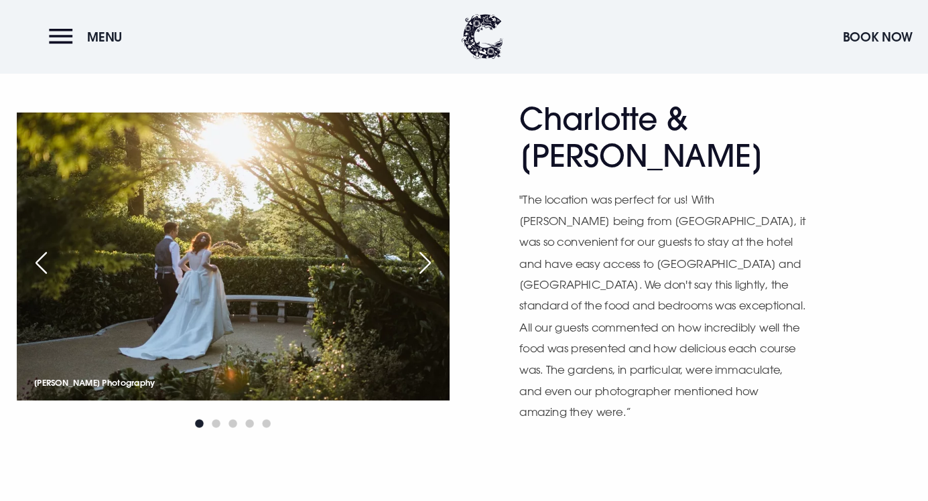
click at [56, 132] on img at bounding box center [223, 246] width 415 height 276
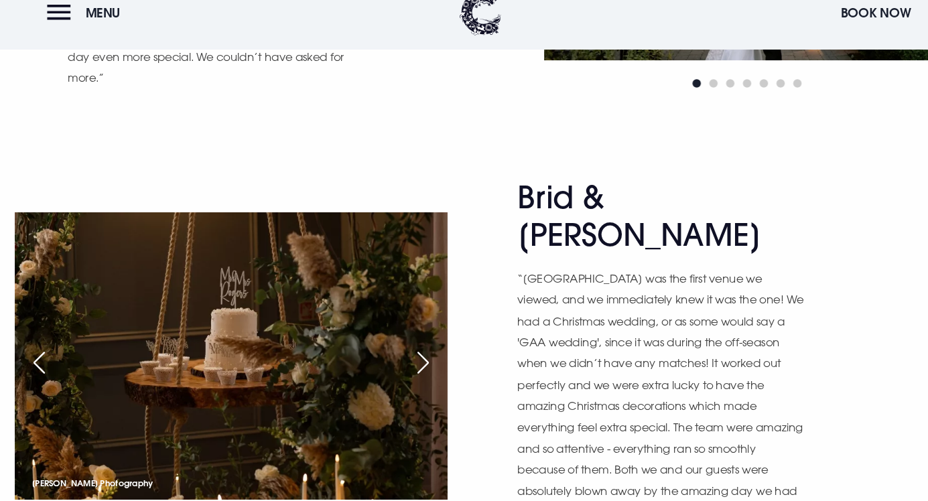
scroll to position [1357, 0]
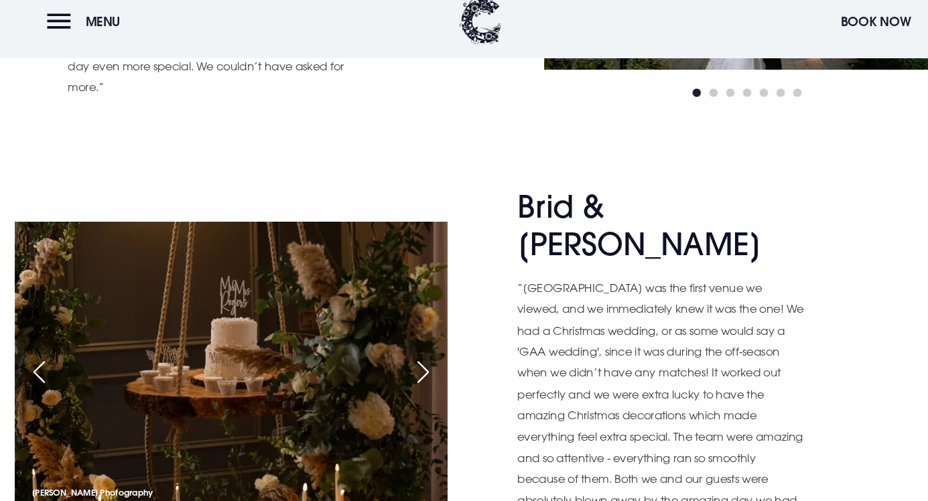
click at [407, 356] on div "Next slide" at bounding box center [406, 370] width 33 height 29
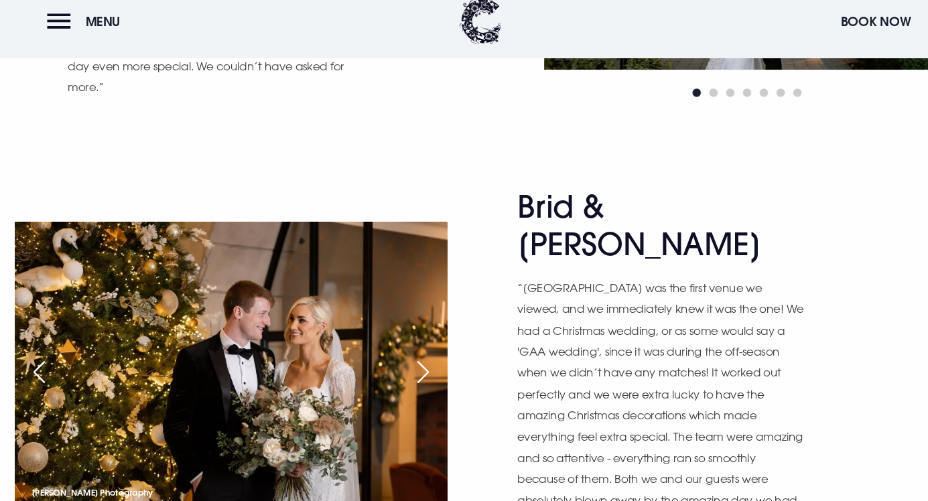
click at [410, 356] on div "Next slide" at bounding box center [406, 370] width 33 height 29
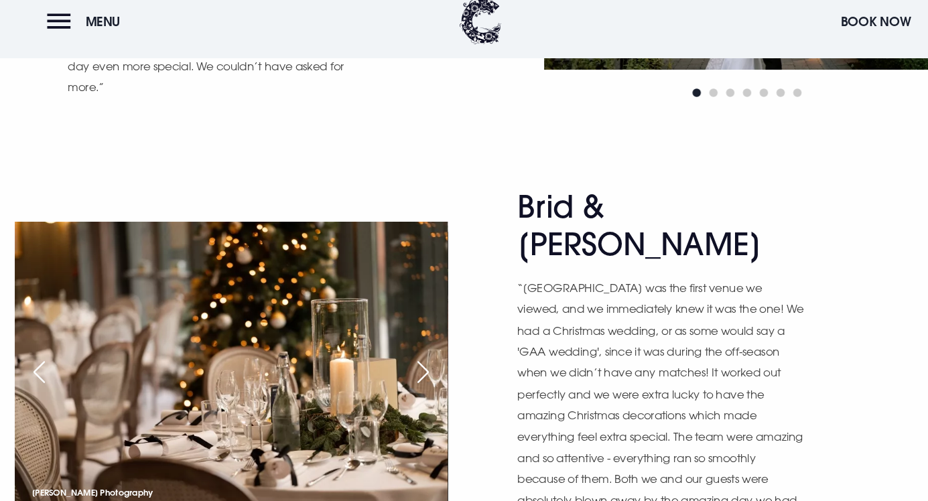
click at [414, 356] on div "Next slide" at bounding box center [406, 370] width 33 height 29
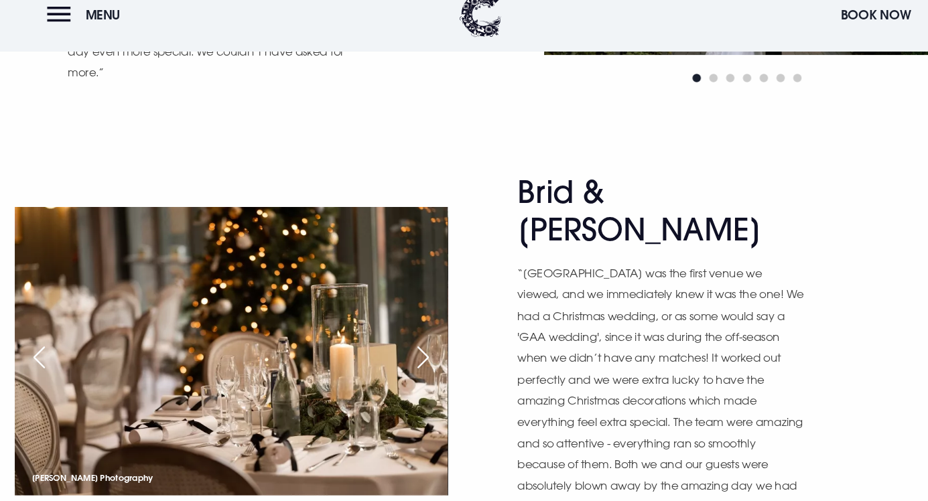
scroll to position [1367, 0]
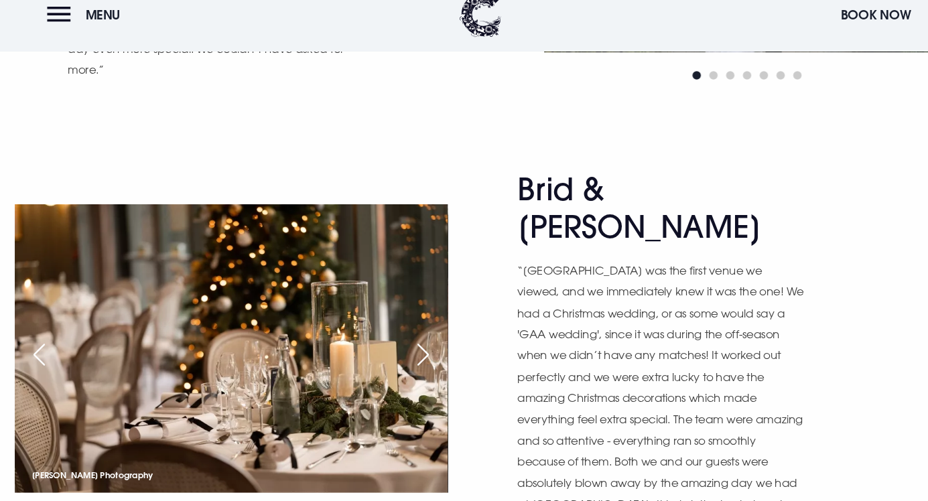
click at [405, 346] on div "Next slide" at bounding box center [406, 360] width 33 height 29
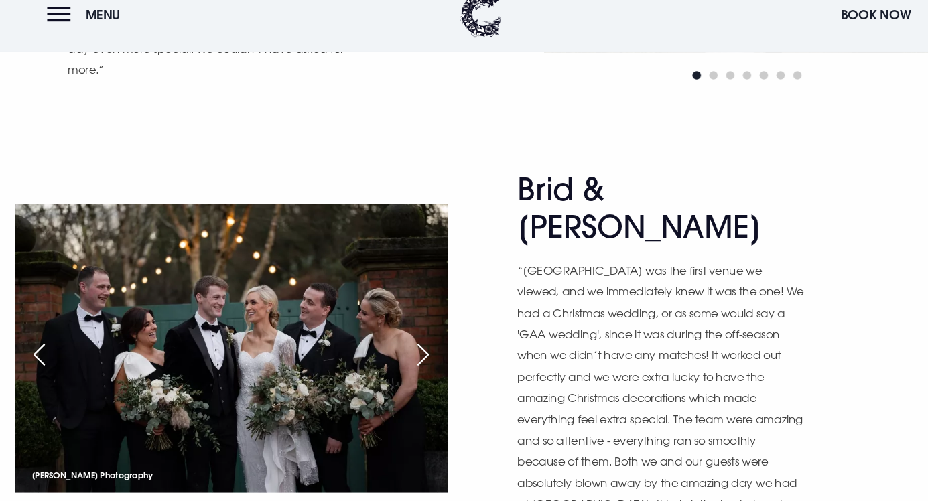
click at [403, 346] on div "Next slide" at bounding box center [406, 360] width 33 height 29
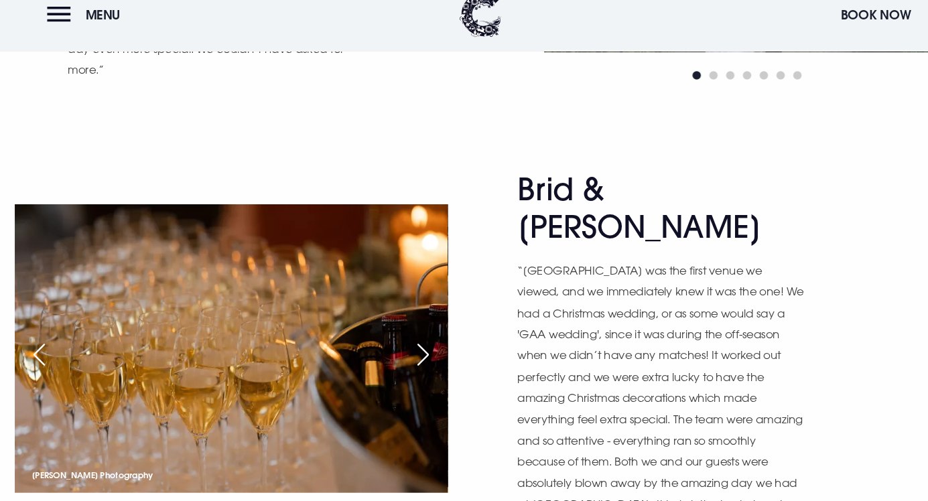
click at [405, 346] on div "Next slide" at bounding box center [406, 360] width 33 height 29
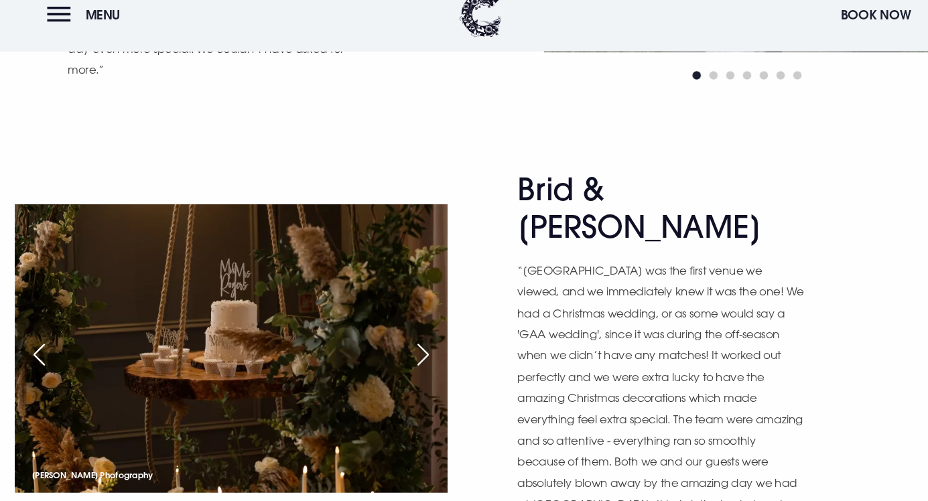
click at [398, 346] on div "Next slide" at bounding box center [406, 360] width 33 height 29
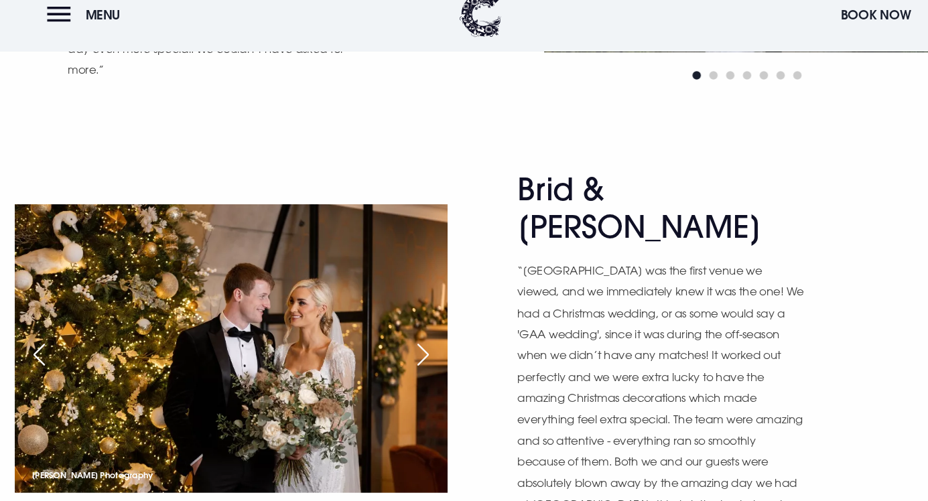
click at [400, 346] on div "Next slide" at bounding box center [406, 360] width 33 height 29
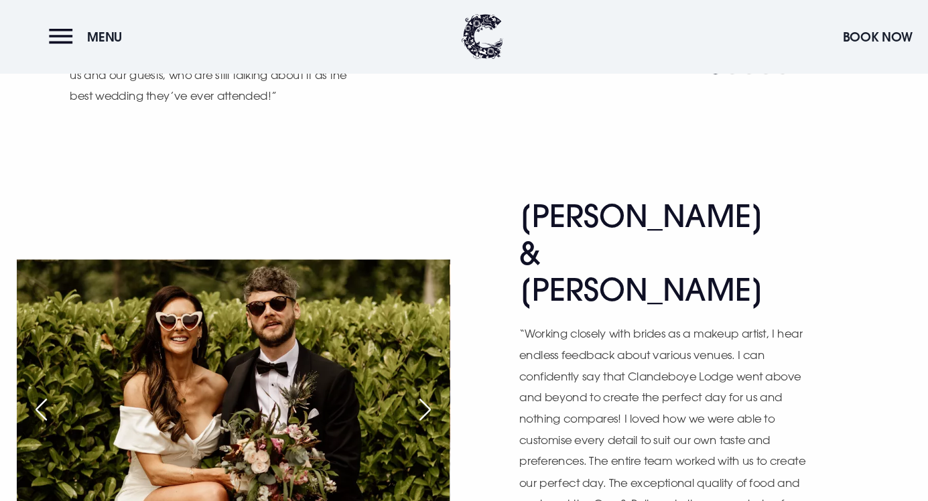
scroll to position [2248, 0]
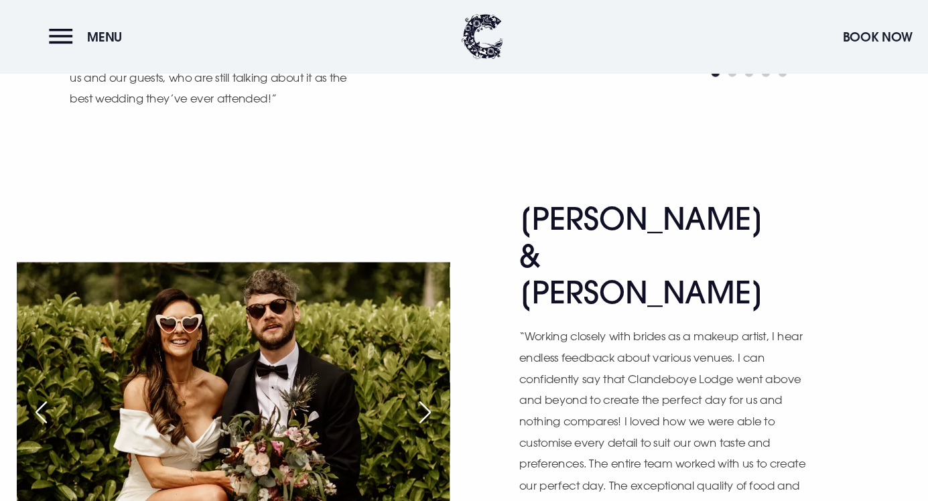
click at [403, 380] on div "Next slide" at bounding box center [406, 394] width 33 height 29
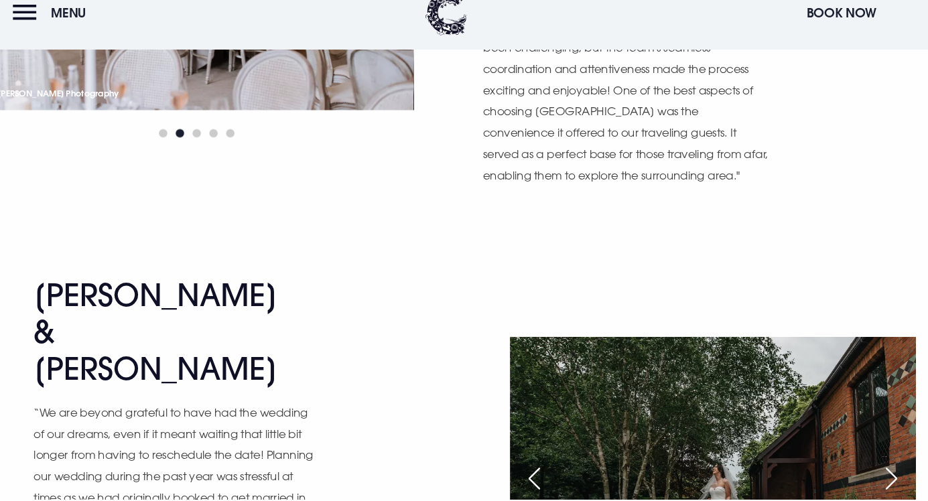
scroll to position [9112, 0]
